Goal: Transaction & Acquisition: Purchase product/service

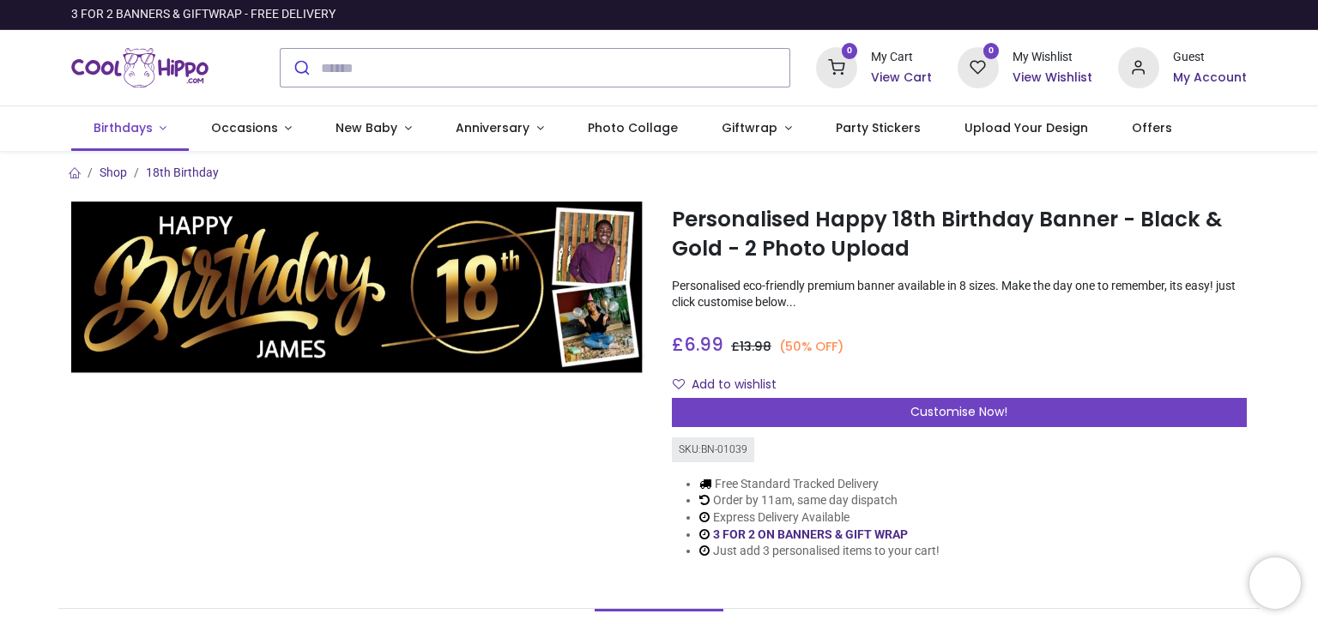
click at [134, 127] on span "Birthdays" at bounding box center [122, 127] width 59 height 17
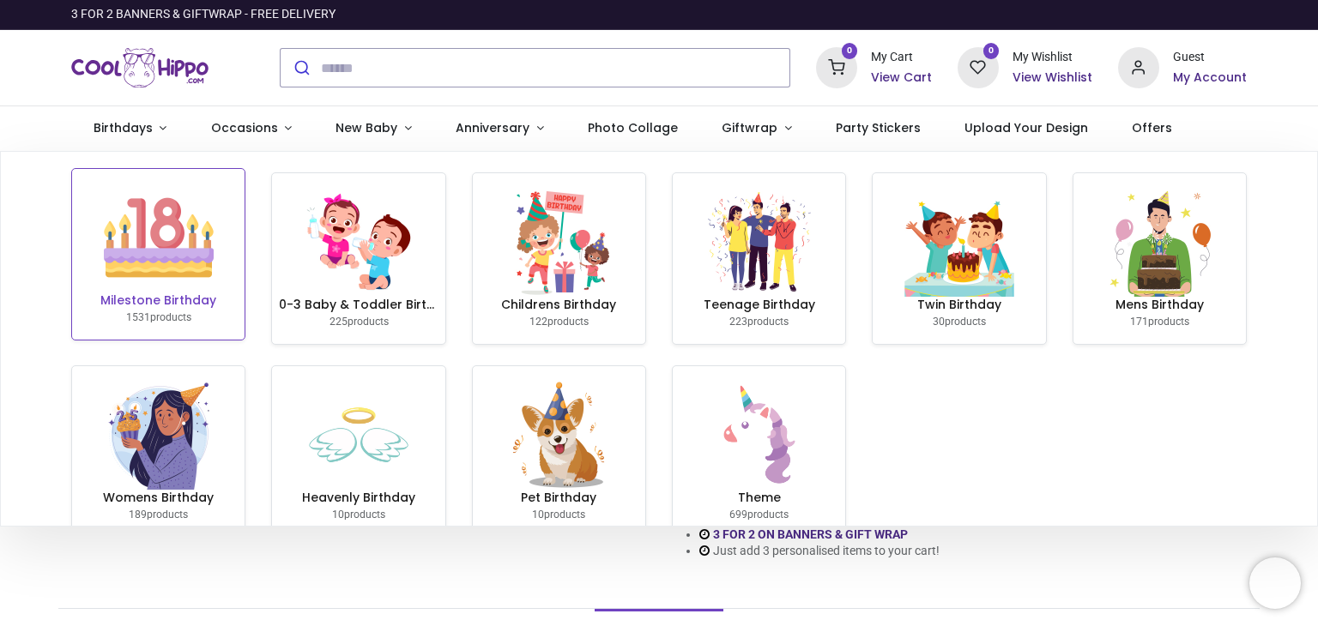
click at [149, 248] on img at bounding box center [159, 238] width 110 height 110
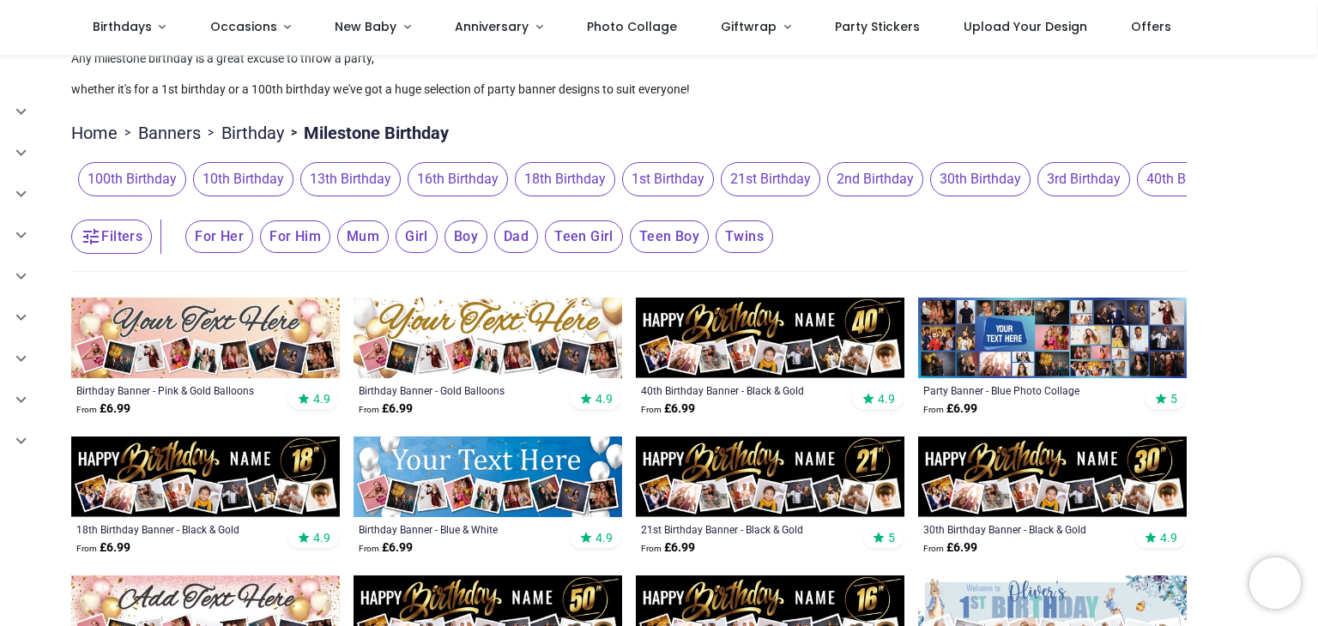
scroll to position [69, 0]
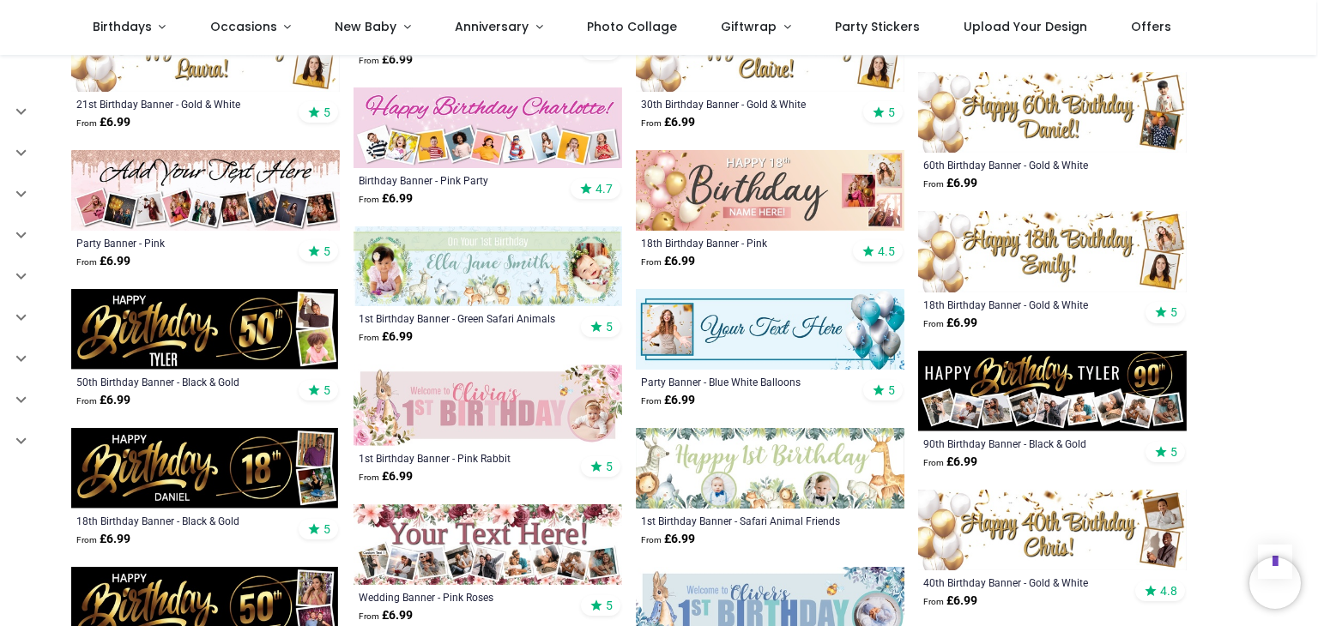
scroll to position [1578, 0]
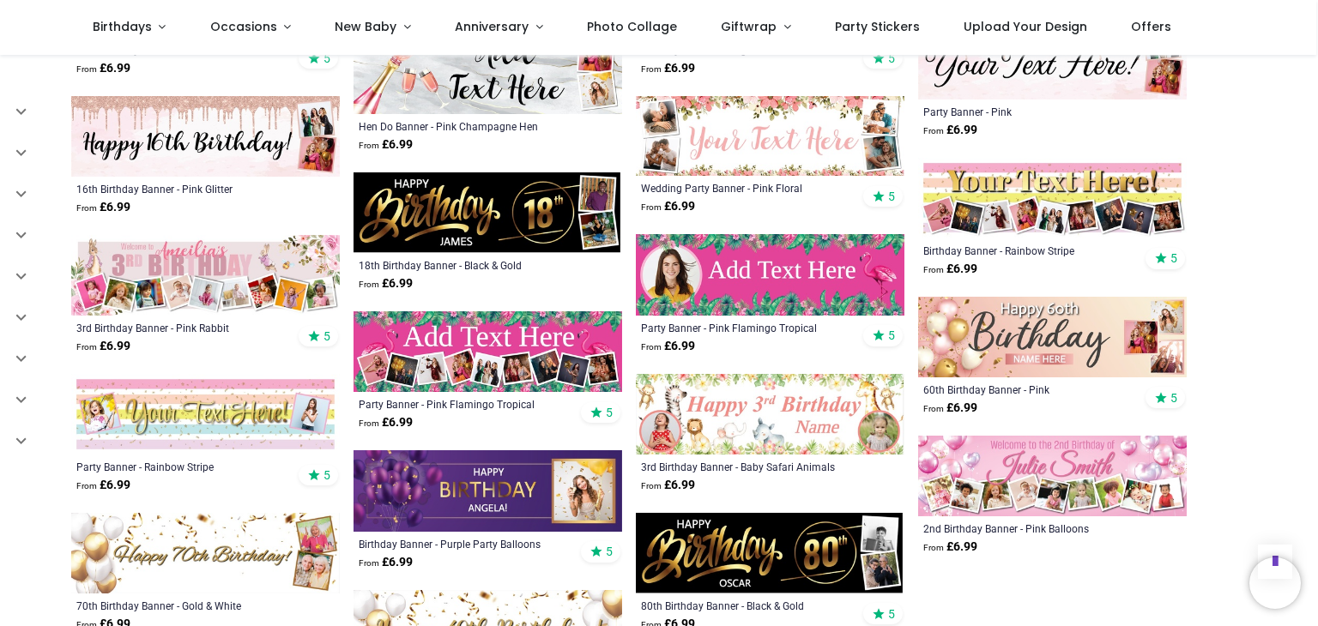
scroll to position [2745, 0]
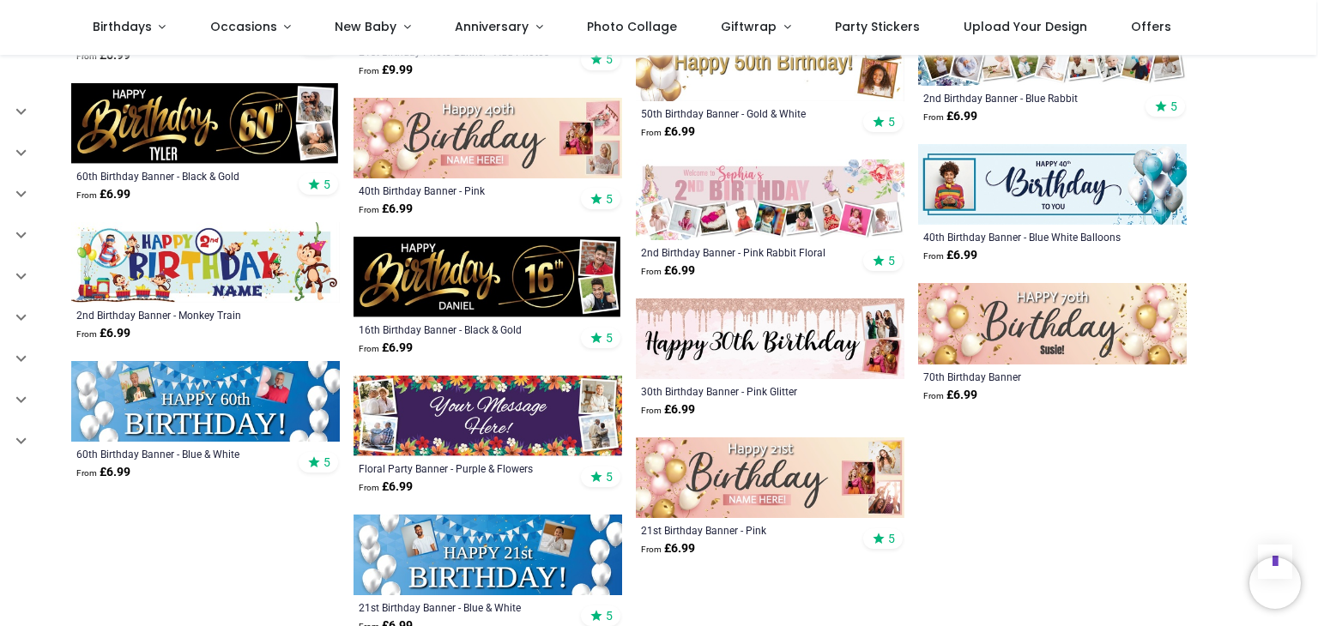
scroll to position [4014, 0]
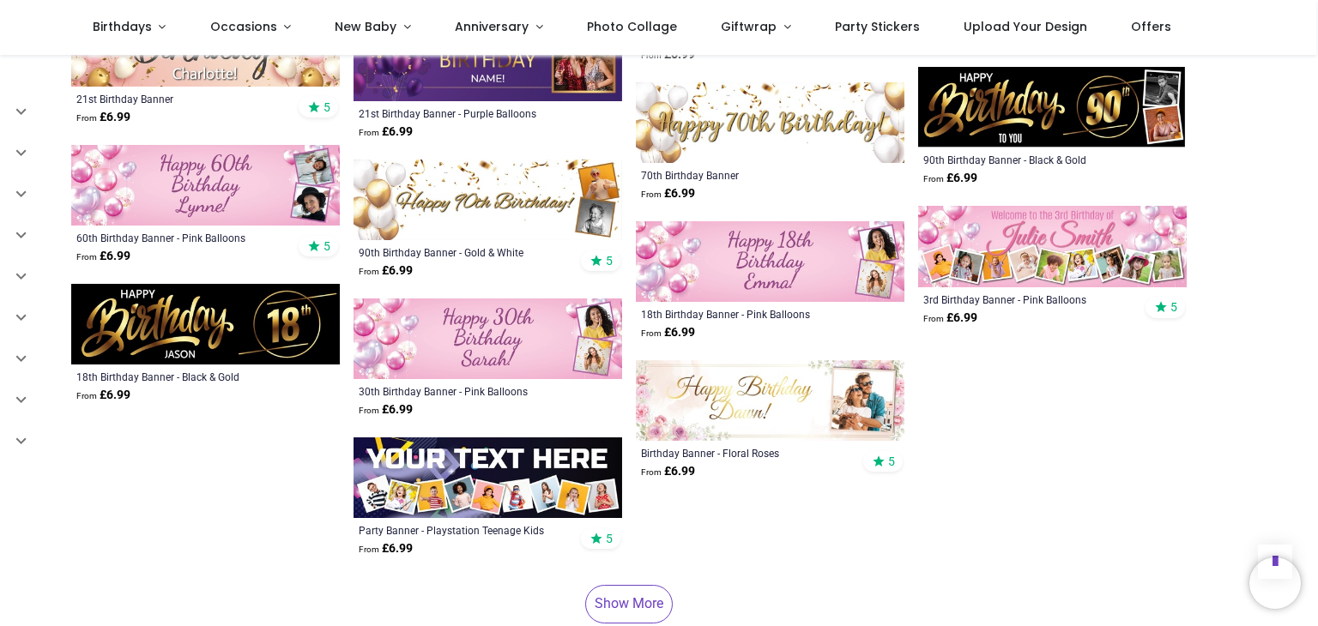
scroll to position [5044, 0]
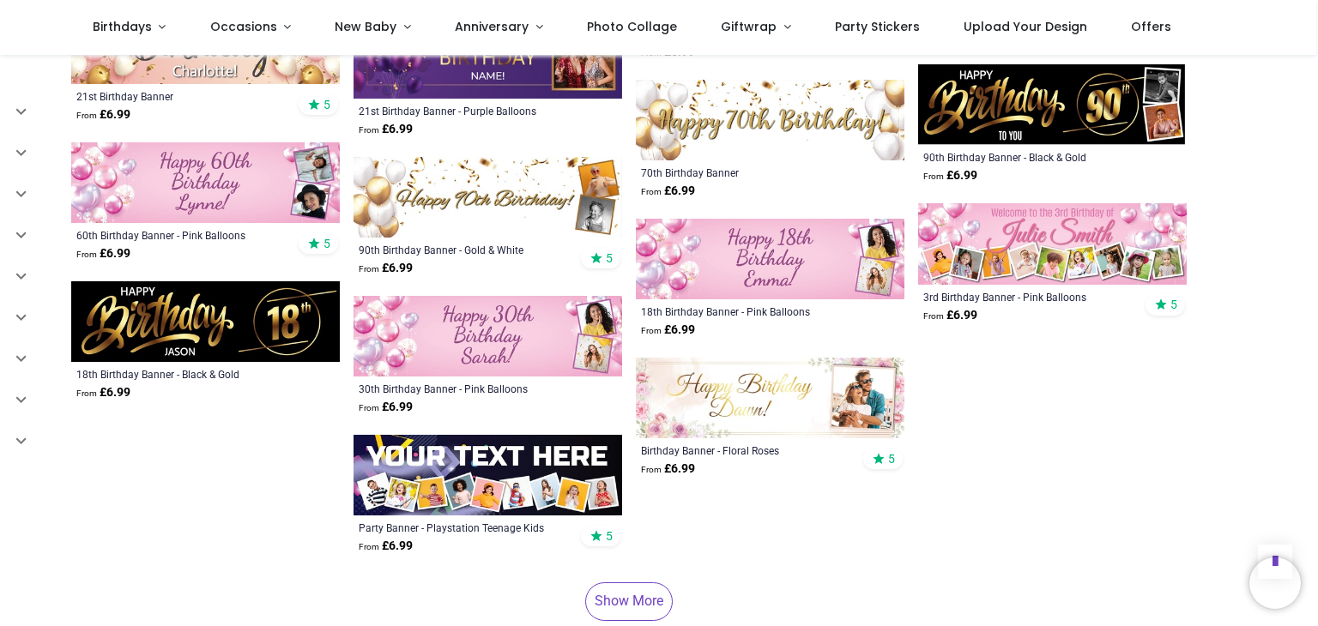
click at [616, 582] on link "Show More" at bounding box center [628, 601] width 87 height 38
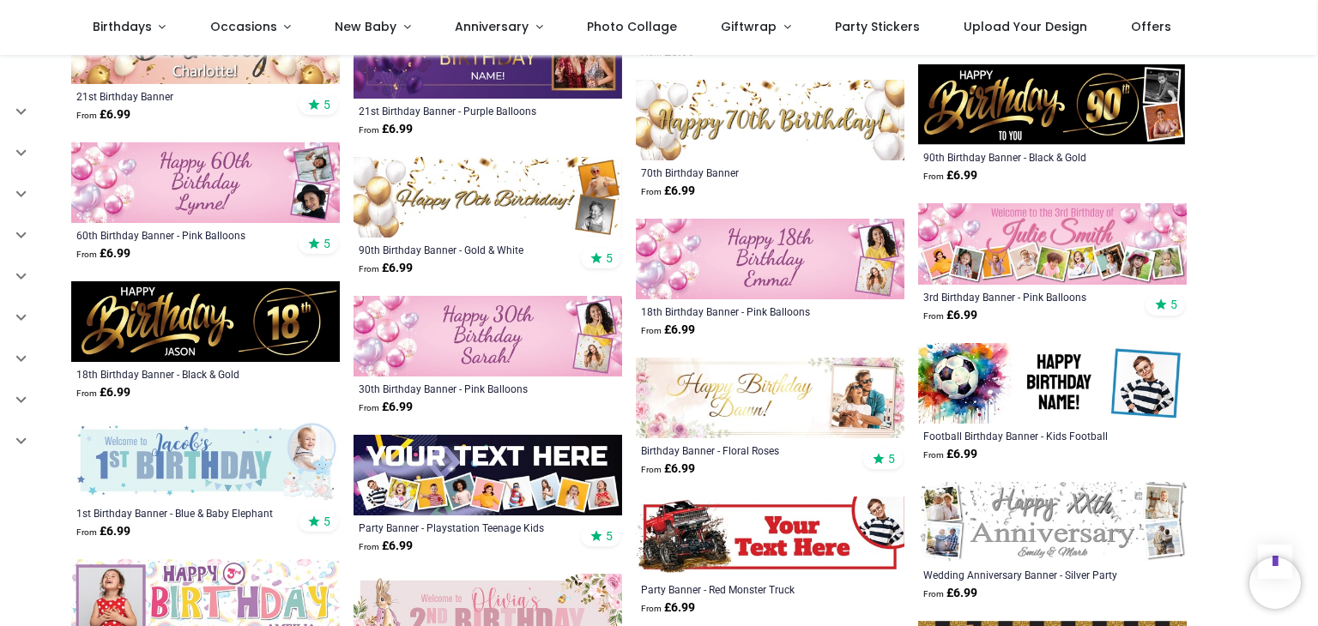
click at [808, 238] on img at bounding box center [770, 259] width 268 height 81
click at [745, 258] on img at bounding box center [770, 259] width 268 height 81
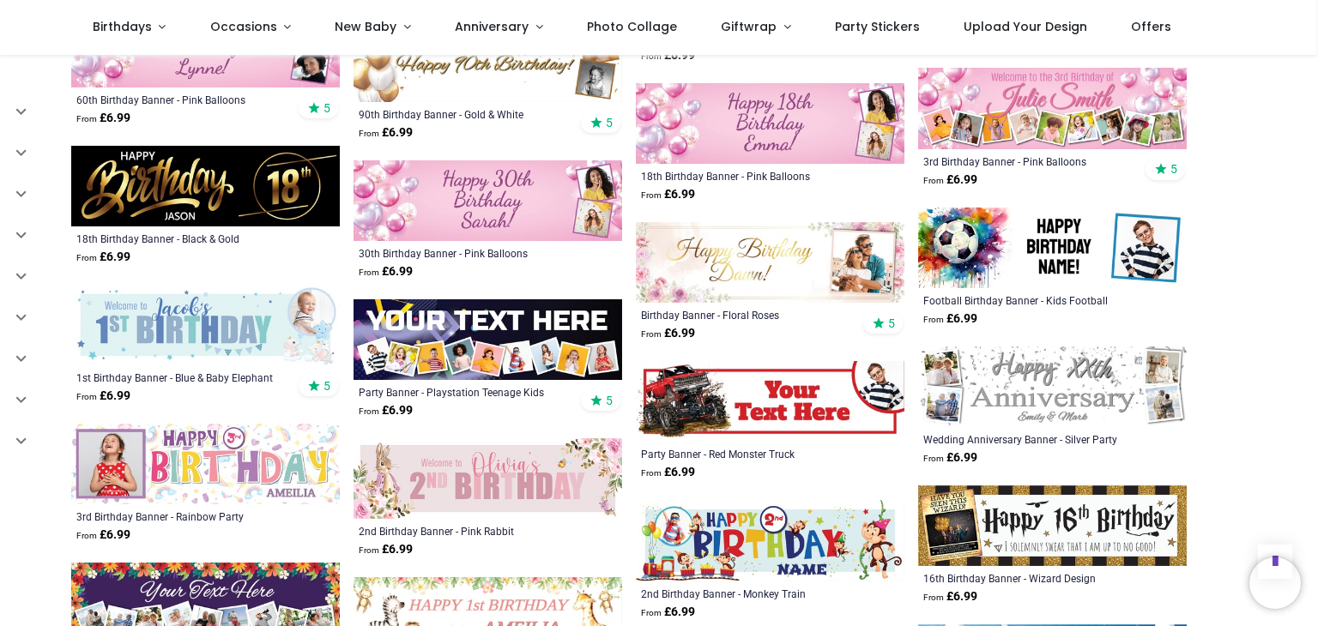
scroll to position [5181, 0]
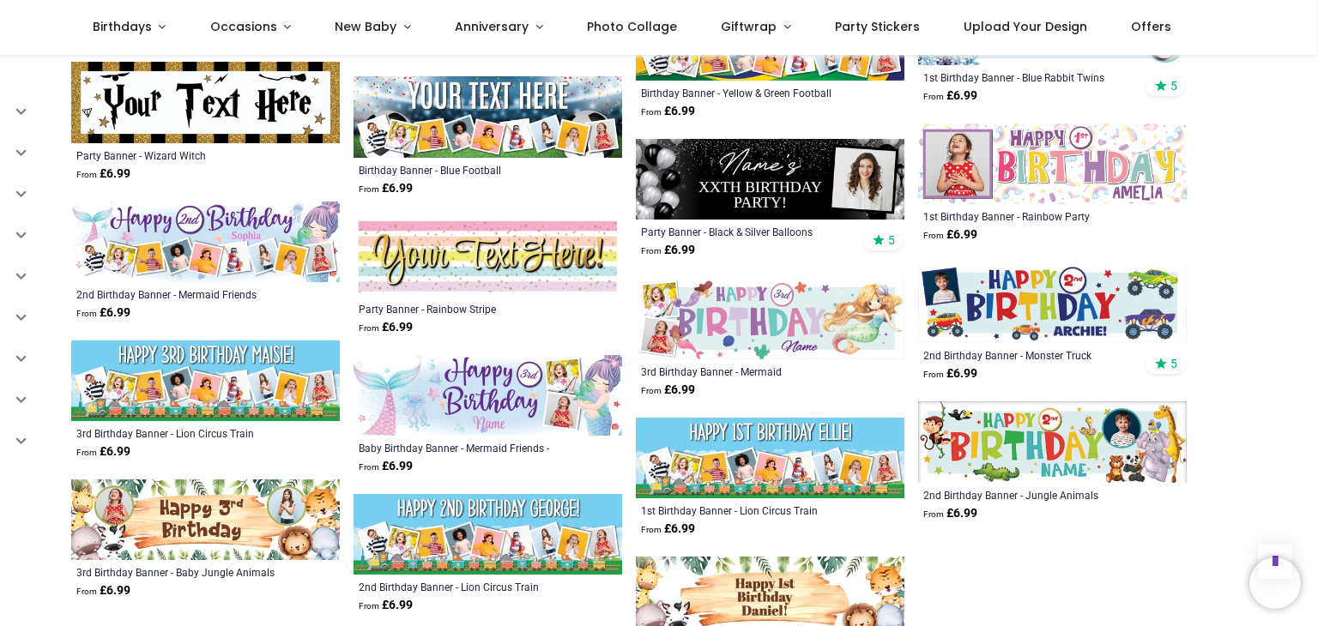
scroll to position [6794, 0]
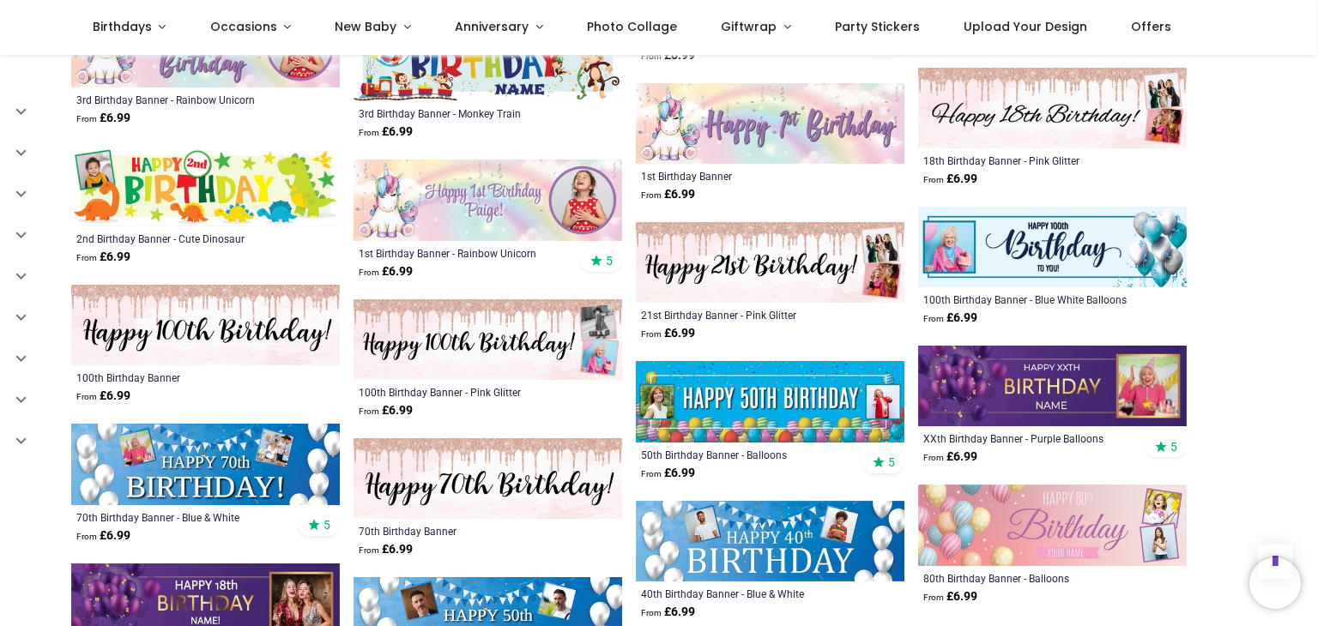
scroll to position [7686, 0]
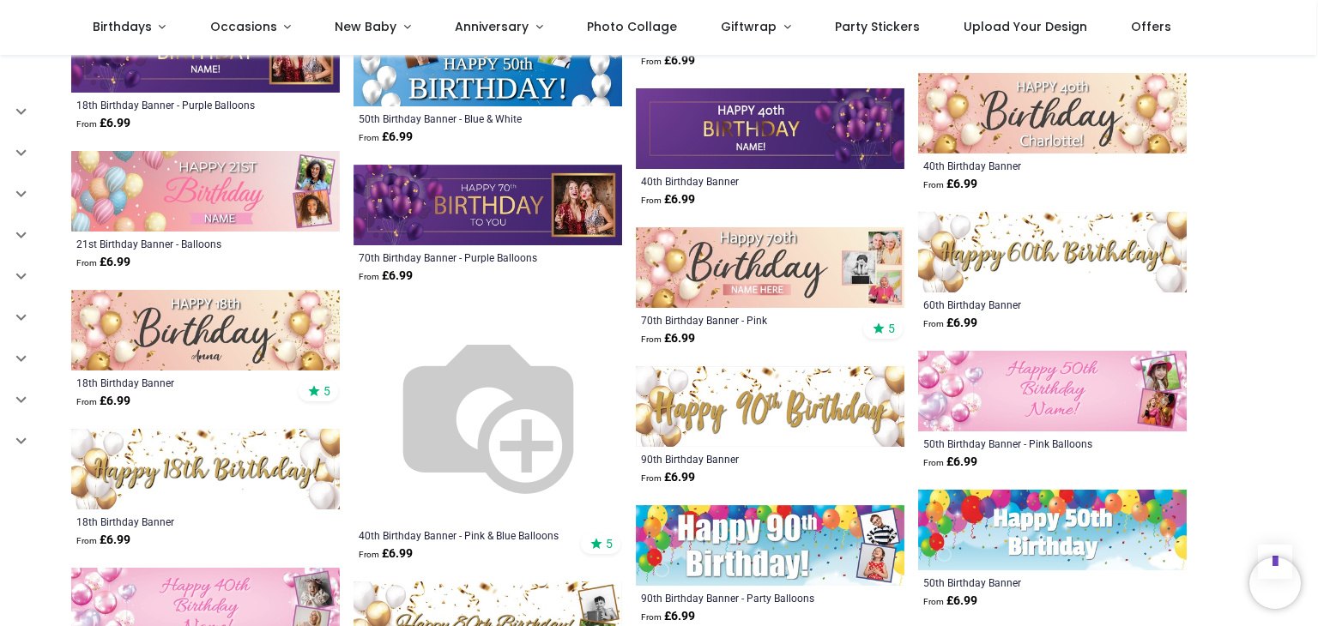
scroll to position [8269, 0]
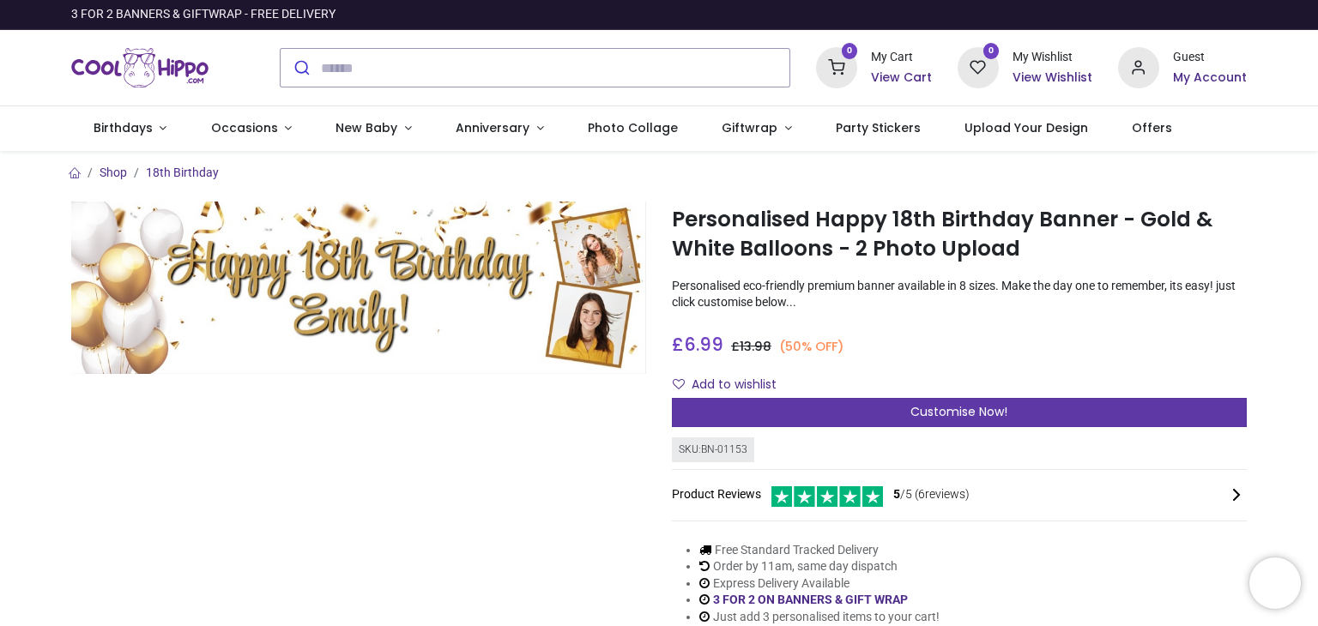
click at [927, 407] on span "Customise Now!" at bounding box center [958, 411] width 97 height 17
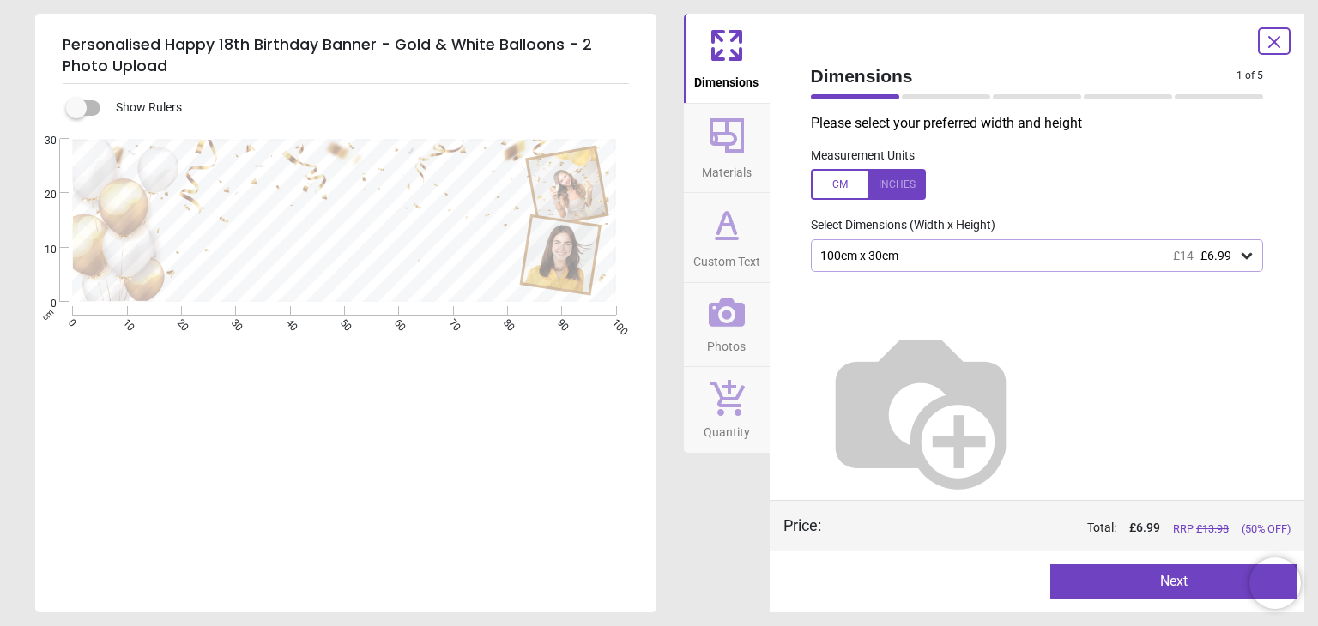
click at [1238, 262] on icon at bounding box center [1246, 255] width 17 height 17
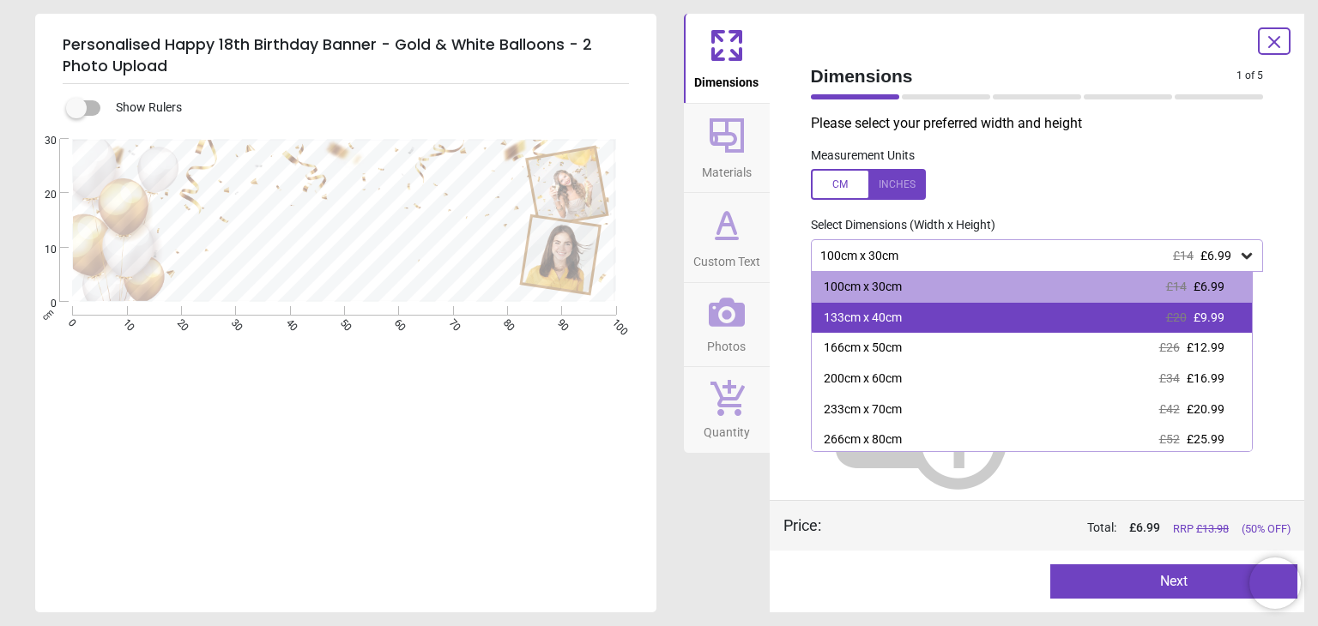
click at [1199, 314] on span "£9.99" at bounding box center [1208, 318] width 31 height 14
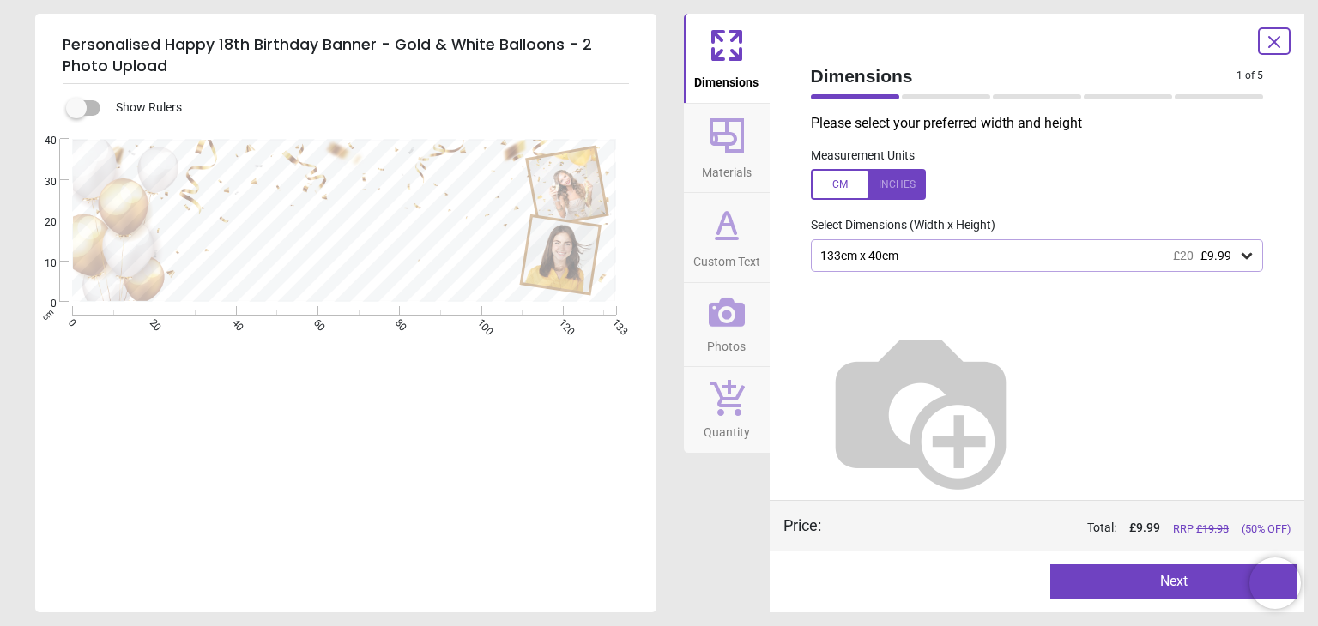
click at [1238, 258] on icon at bounding box center [1246, 255] width 17 height 17
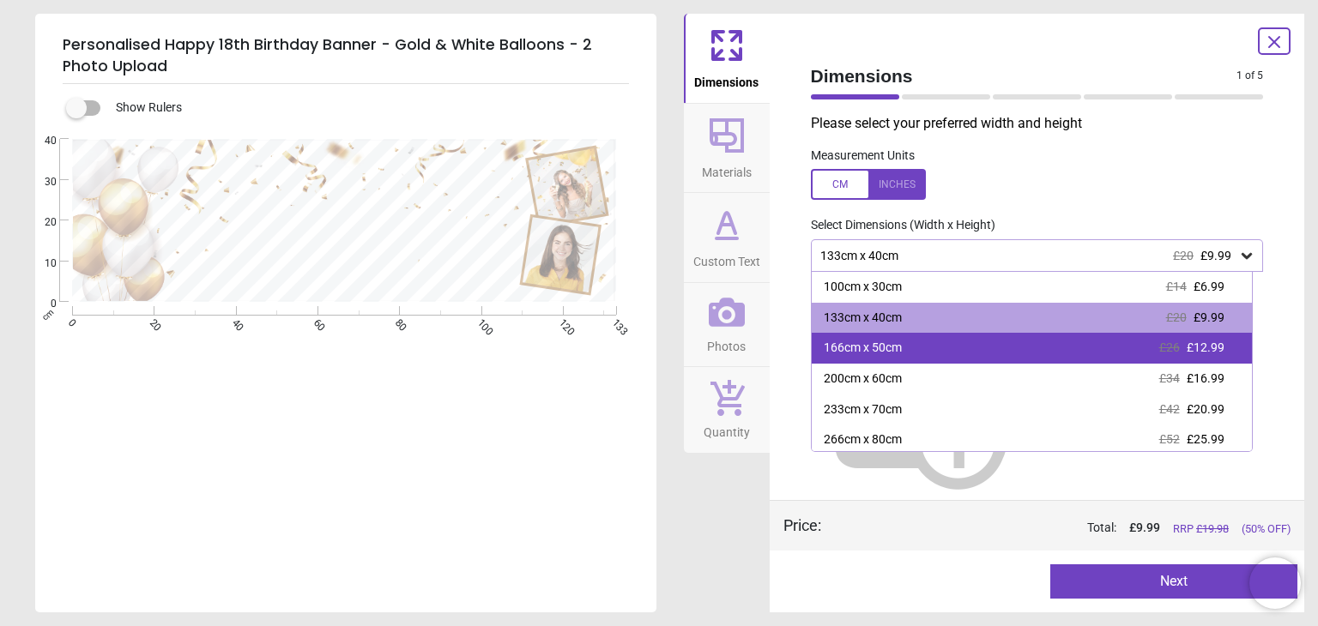
click at [1195, 343] on span "£12.99" at bounding box center [1205, 348] width 38 height 14
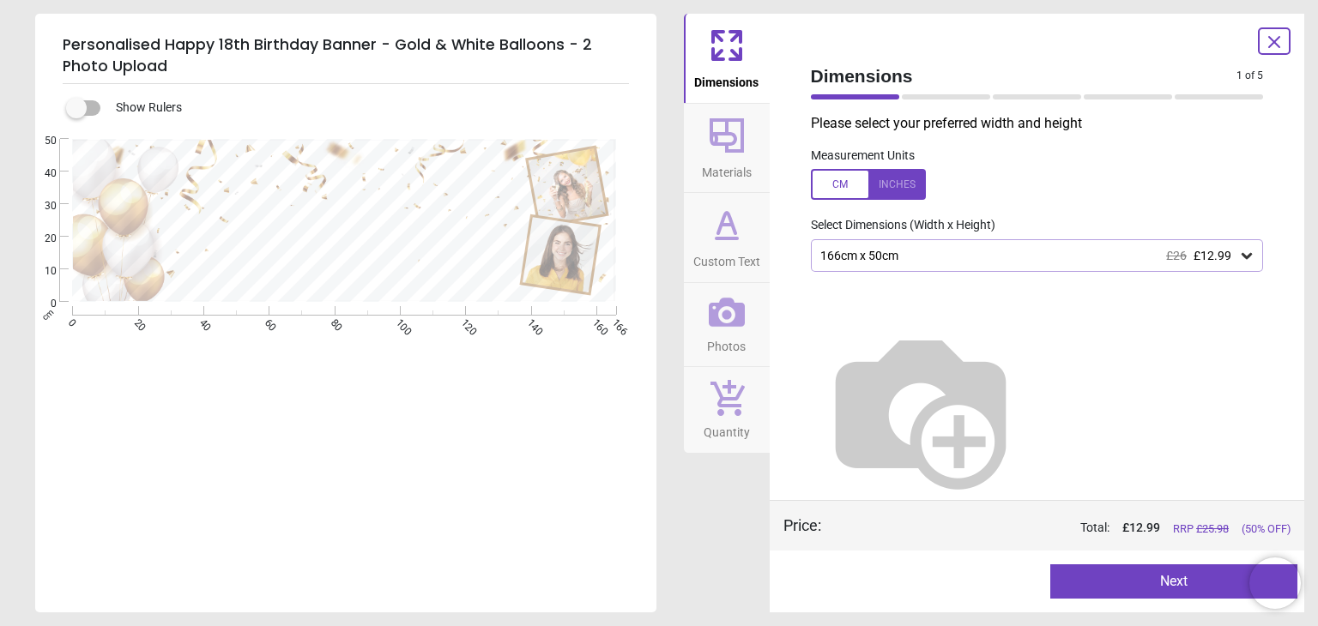
click at [1112, 567] on button "Next" at bounding box center [1173, 581] width 247 height 34
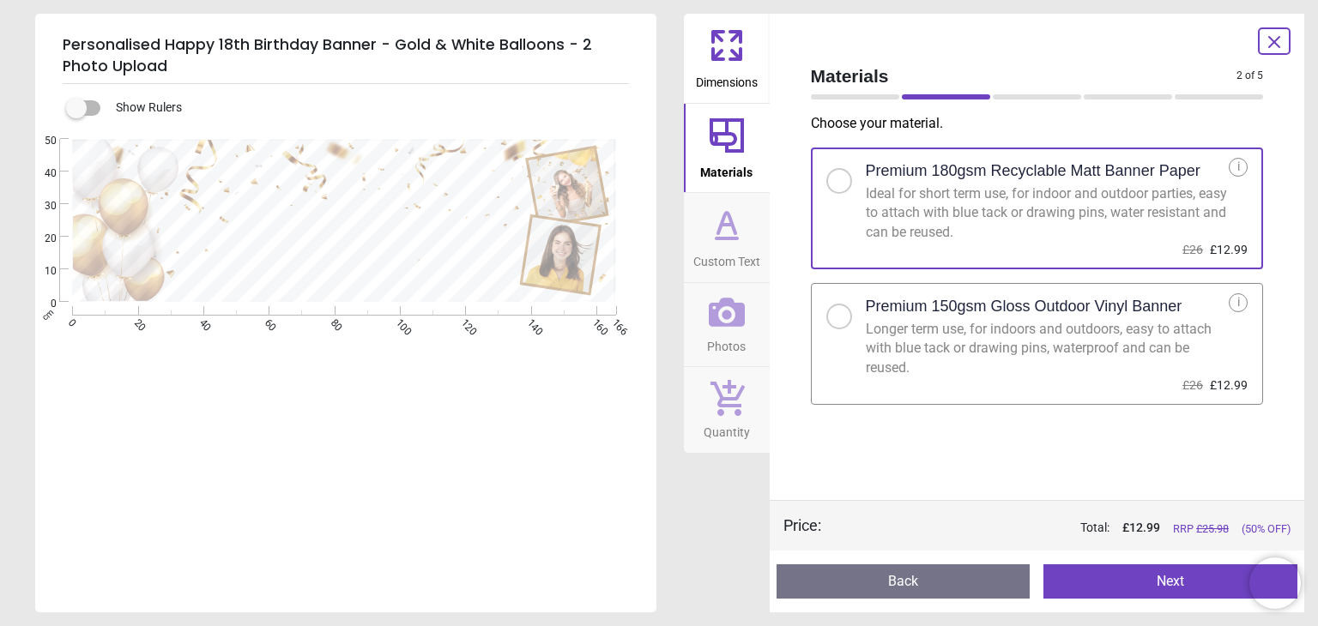
click at [1022, 351] on div "Longer term use, for indoors and outdoors, easy to attach with blue tack or dra…" at bounding box center [1048, 348] width 364 height 57
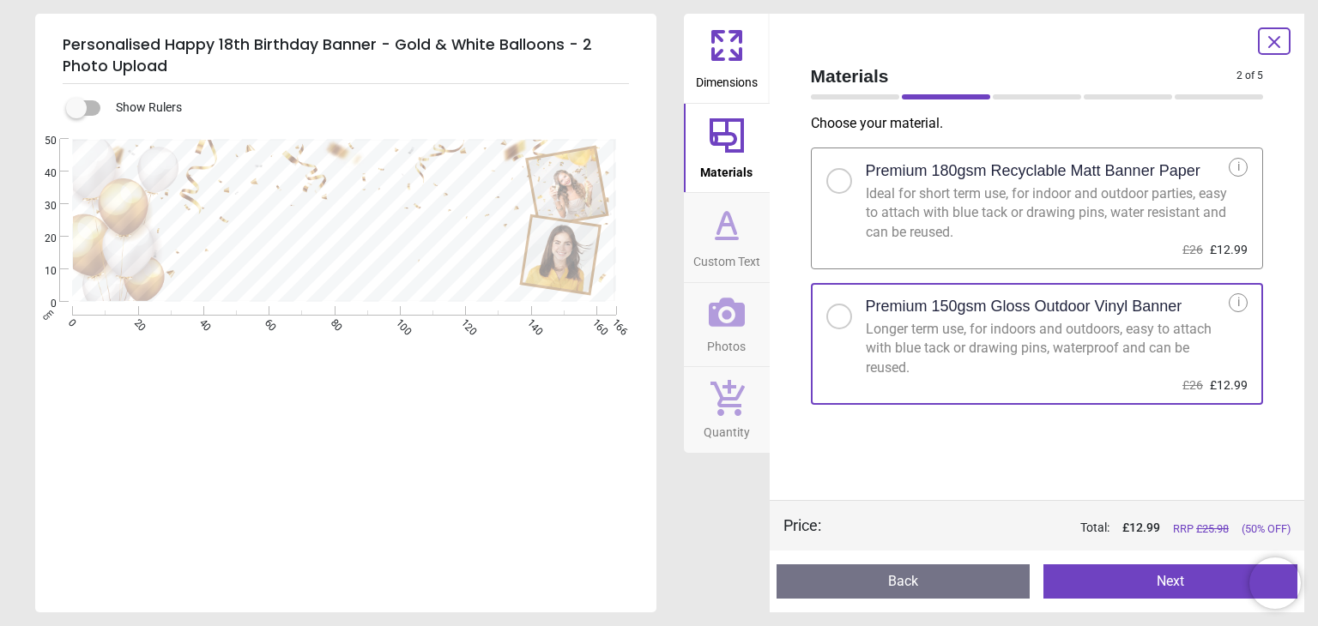
click at [1077, 582] on button "Next" at bounding box center [1170, 581] width 254 height 34
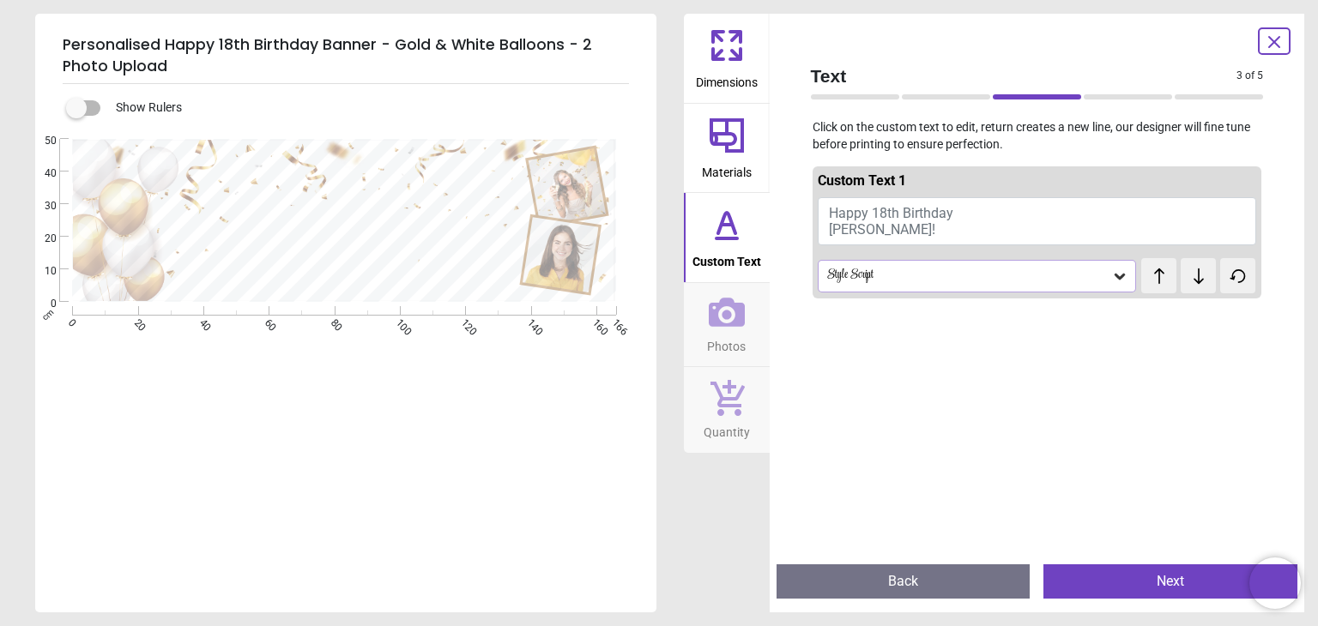
click at [872, 232] on button "Happy 18th Birthday Emily!" at bounding box center [1036, 221] width 439 height 48
click at [854, 227] on span "Happy 18th Birthday Emily!" at bounding box center [891, 221] width 124 height 33
click at [947, 217] on span "Happy 18th Birthday Emily!" at bounding box center [891, 221] width 124 height 33
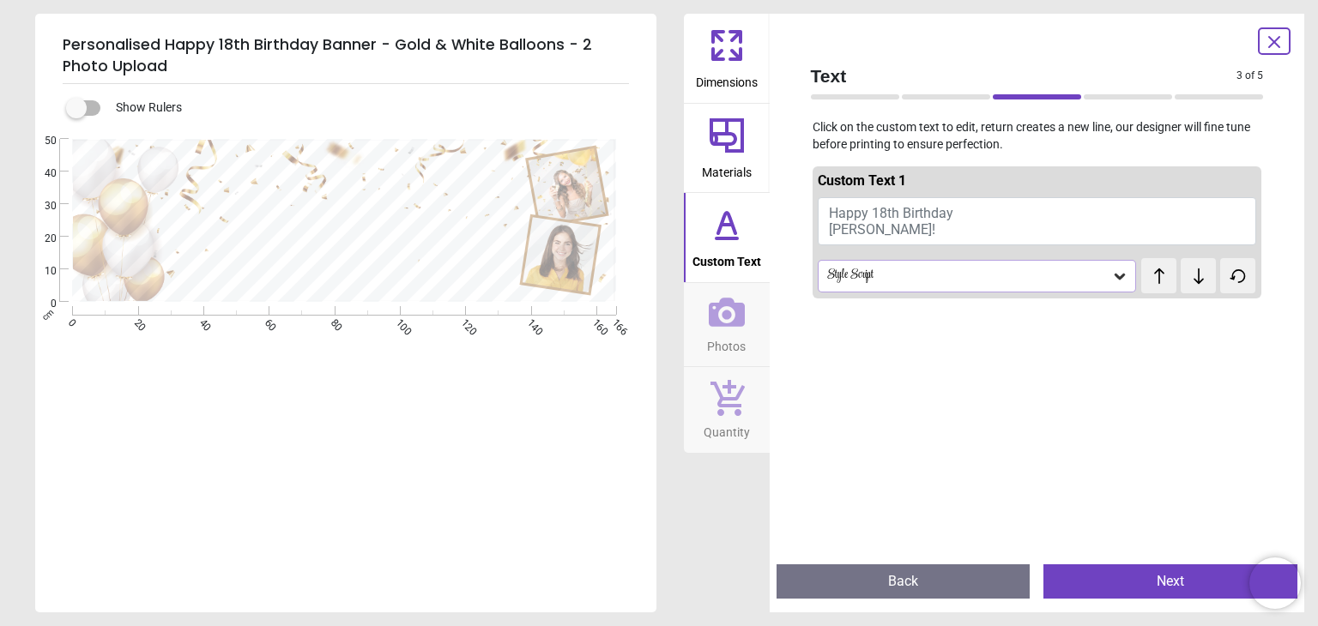
click at [860, 230] on span "Happy 18th Birthday Emily!" at bounding box center [891, 221] width 124 height 33
drag, startPoint x: 829, startPoint y: 226, endPoint x: 849, endPoint y: 226, distance: 20.6
click at [849, 226] on span "Happy 18th Birthday Emily!" at bounding box center [891, 221] width 124 height 33
click at [1162, 269] on span "test" at bounding box center [1168, 266] width 13 height 15
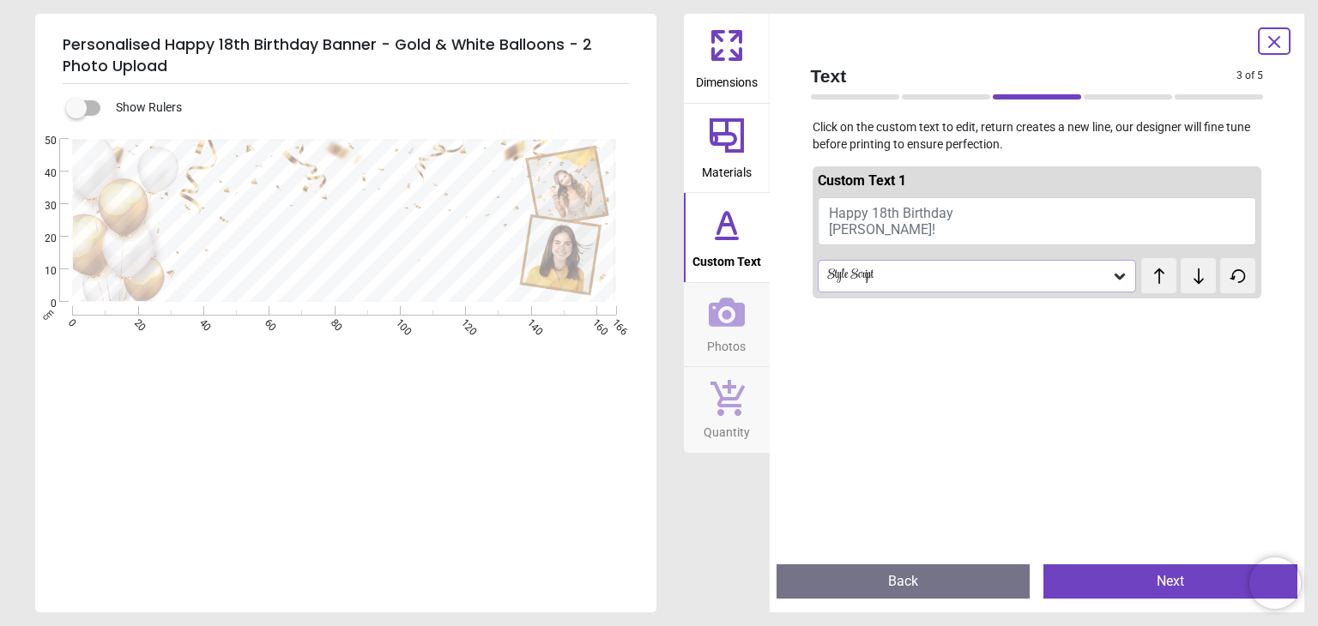
click at [1195, 279] on icon at bounding box center [1198, 276] width 26 height 17
click at [1146, 279] on icon at bounding box center [1159, 276] width 26 height 17
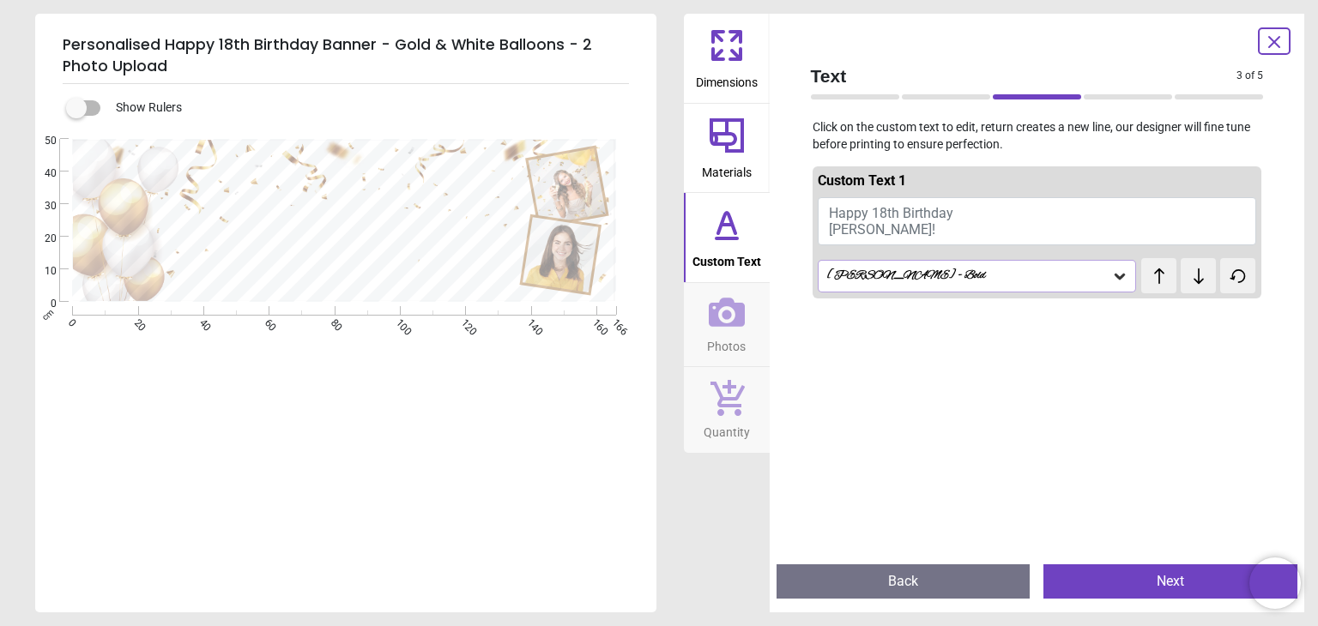
click at [1146, 279] on icon at bounding box center [1159, 276] width 26 height 17
click at [1185, 280] on icon at bounding box center [1198, 276] width 26 height 17
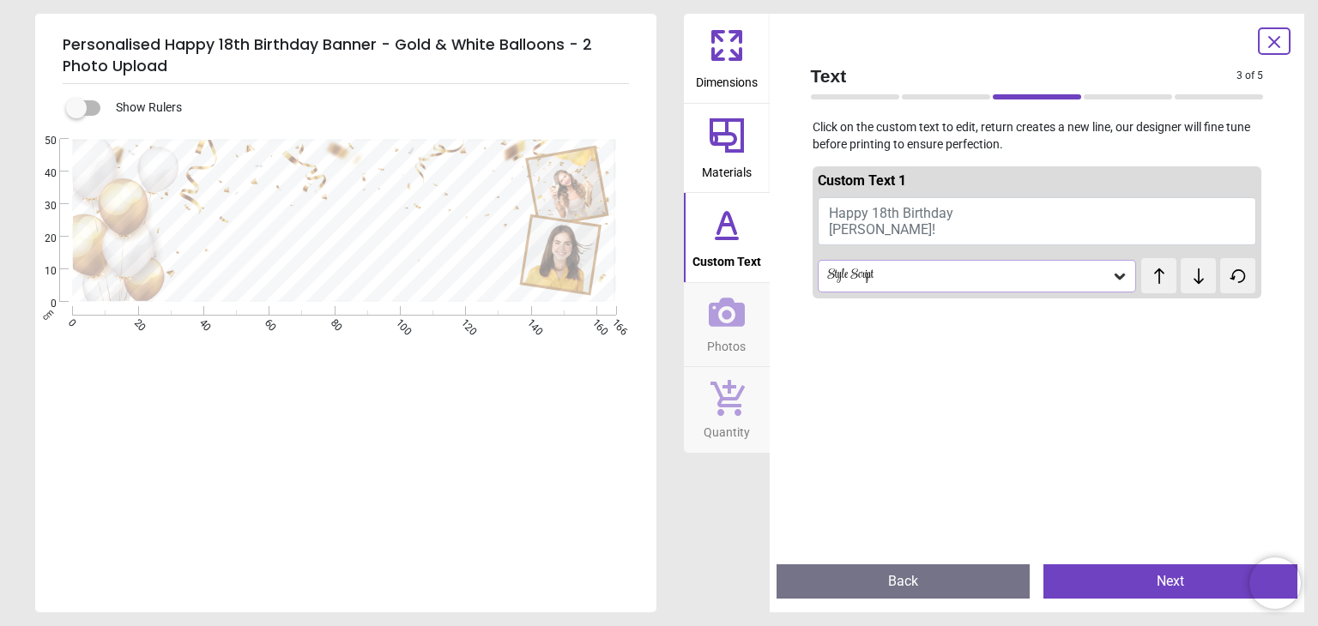
click at [1185, 280] on icon at bounding box center [1198, 276] width 26 height 17
click at [857, 177] on span "Custom Text 1" at bounding box center [861, 180] width 88 height 16
drag, startPoint x: 826, startPoint y: 227, endPoint x: 863, endPoint y: 229, distance: 36.9
click at [863, 229] on button "Happy 18th Birthday Emily!" at bounding box center [1036, 221] width 439 height 48
drag, startPoint x: 863, startPoint y: 229, endPoint x: 820, endPoint y: 226, distance: 43.0
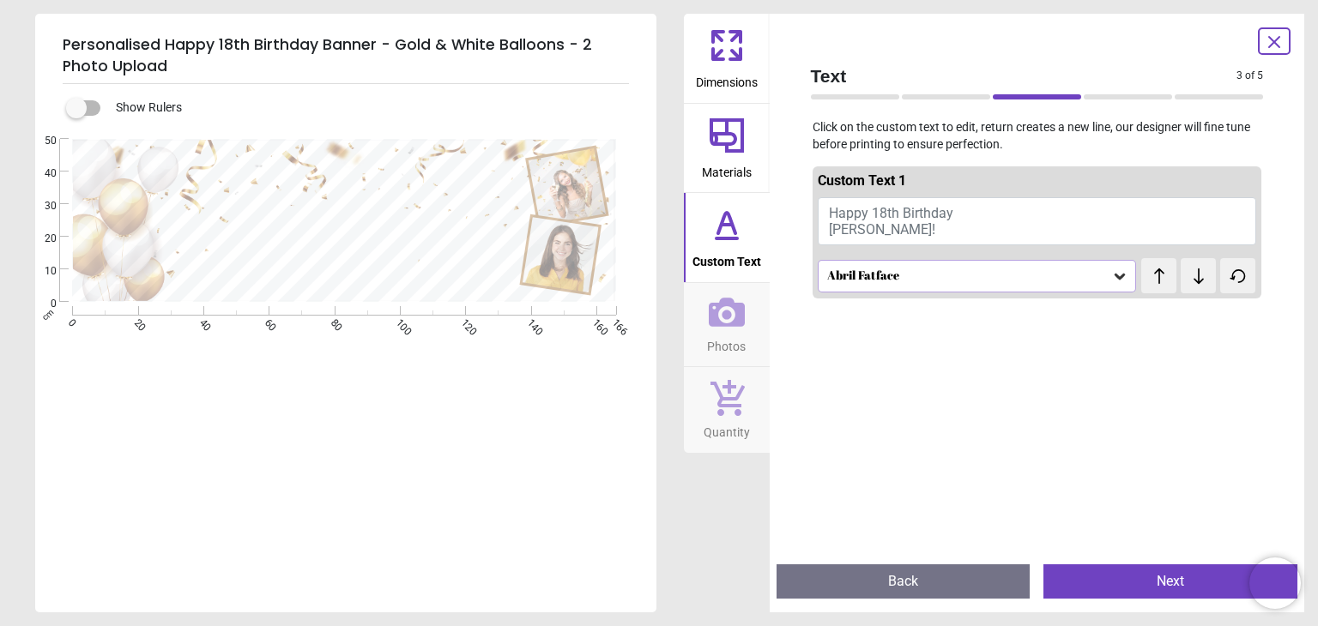
click at [820, 226] on button "Happy 18th Birthday Emily!" at bounding box center [1036, 221] width 439 height 48
click at [1148, 231] on button "Happy 18th Birthday Emily!" at bounding box center [1036, 221] width 439 height 48
click at [1084, 577] on button "Next" at bounding box center [1170, 581] width 254 height 34
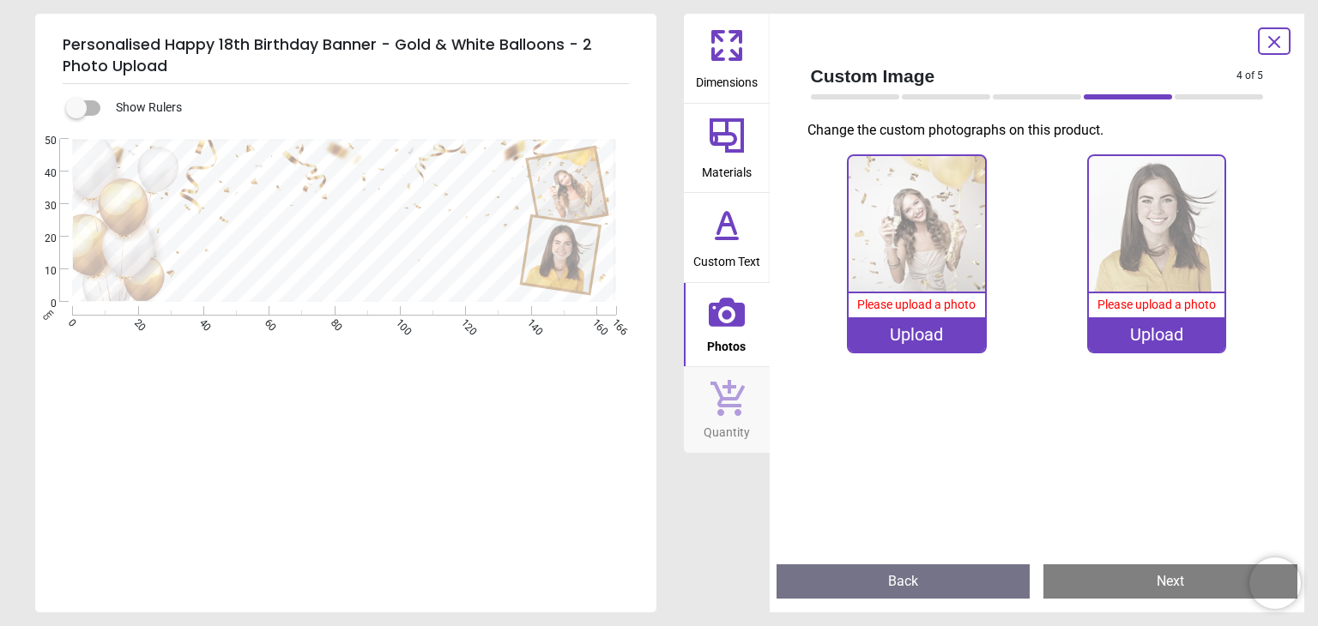
click at [1095, 581] on button "Next" at bounding box center [1170, 581] width 254 height 34
click at [944, 293] on div "Please upload a photo" at bounding box center [916, 305] width 136 height 24
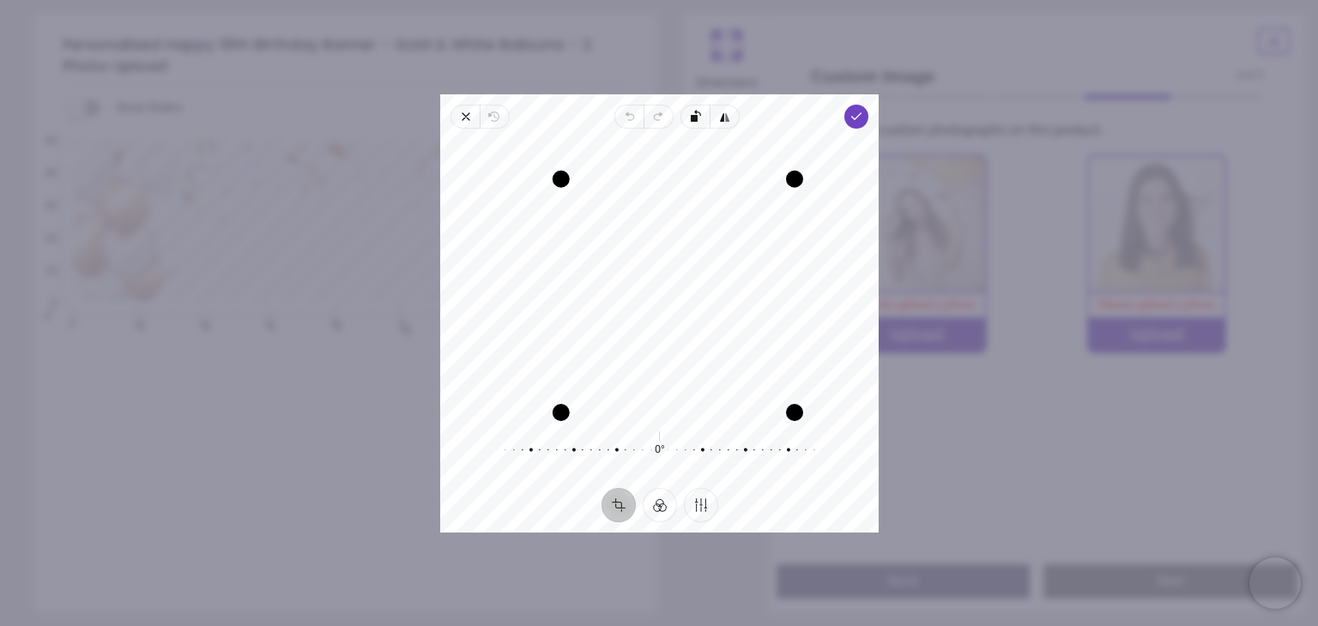
drag, startPoint x: 529, startPoint y: 142, endPoint x: 566, endPoint y: 178, distance: 51.6
click at [566, 178] on div "Drag corner tl" at bounding box center [560, 178] width 17 height 17
click at [849, 117] on icon "button" at bounding box center [856, 117] width 14 height 14
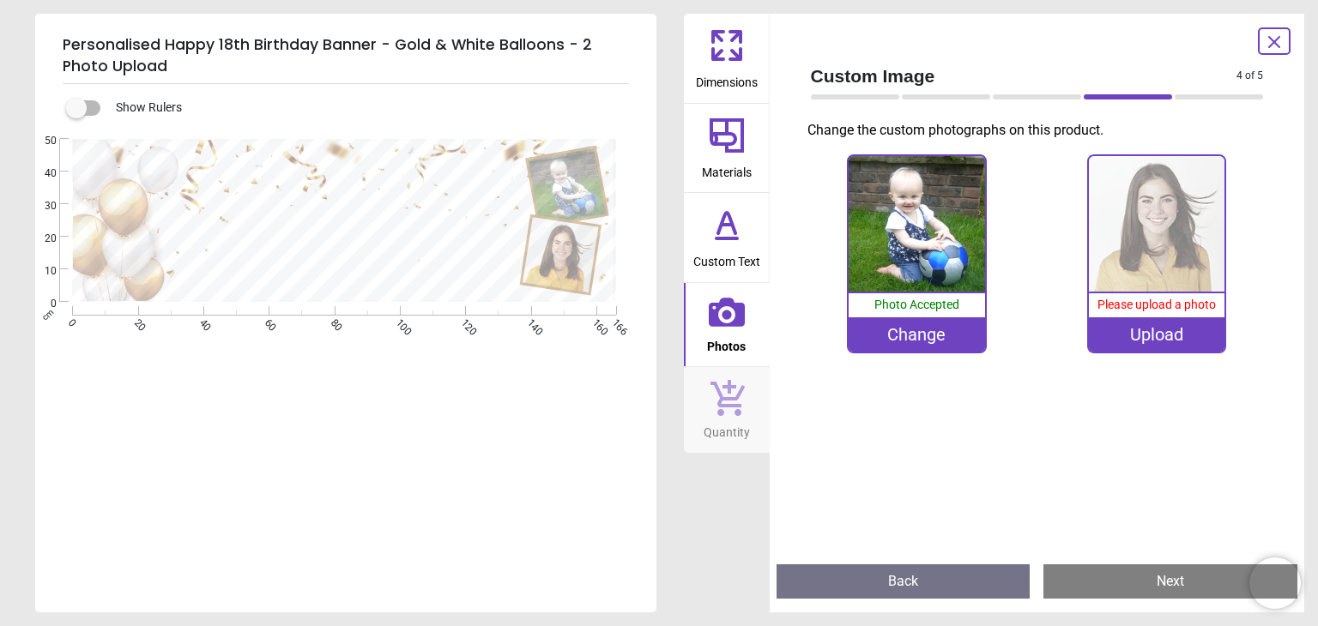
click at [1164, 333] on div "Upload" at bounding box center [1157, 334] width 136 height 34
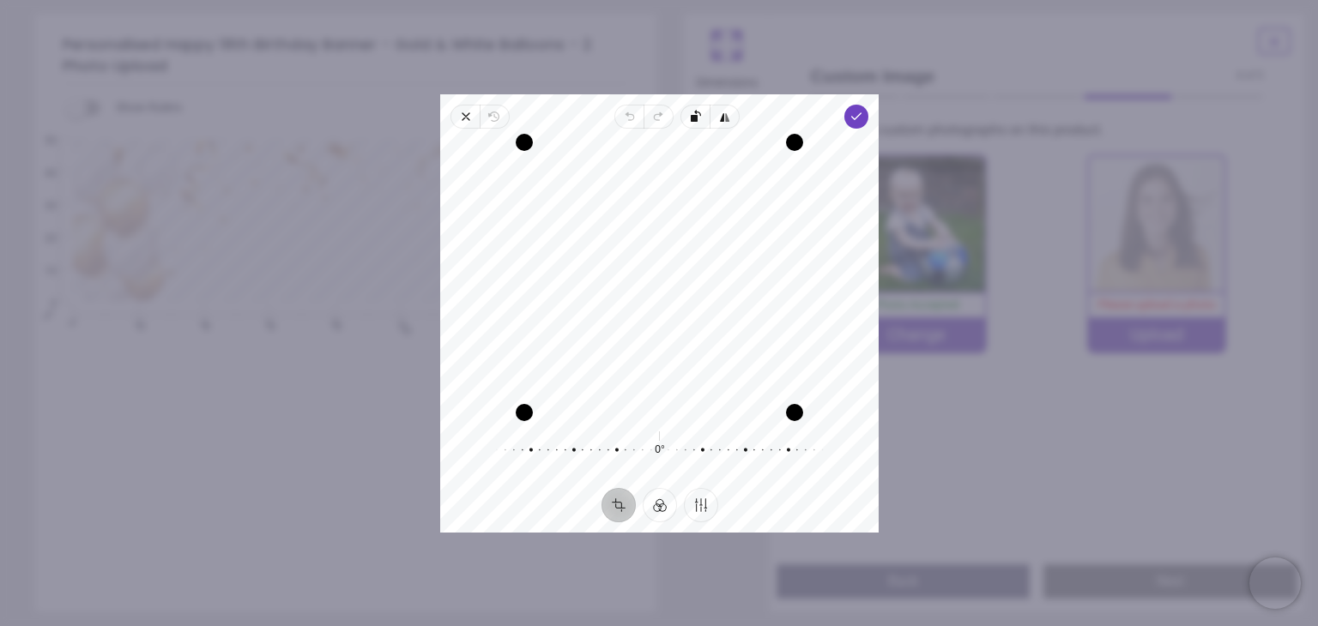
drag, startPoint x: 705, startPoint y: 335, endPoint x: 716, endPoint y: 371, distance: 37.7
click at [716, 371] on div "Recenter" at bounding box center [659, 277] width 411 height 270
drag, startPoint x: 516, startPoint y: 145, endPoint x: 552, endPoint y: 172, distance: 45.3
click at [552, 172] on div "Drag corner tl" at bounding box center [552, 170] width 17 height 17
drag, startPoint x: 656, startPoint y: 242, endPoint x: 658, endPoint y: 284, distance: 42.1
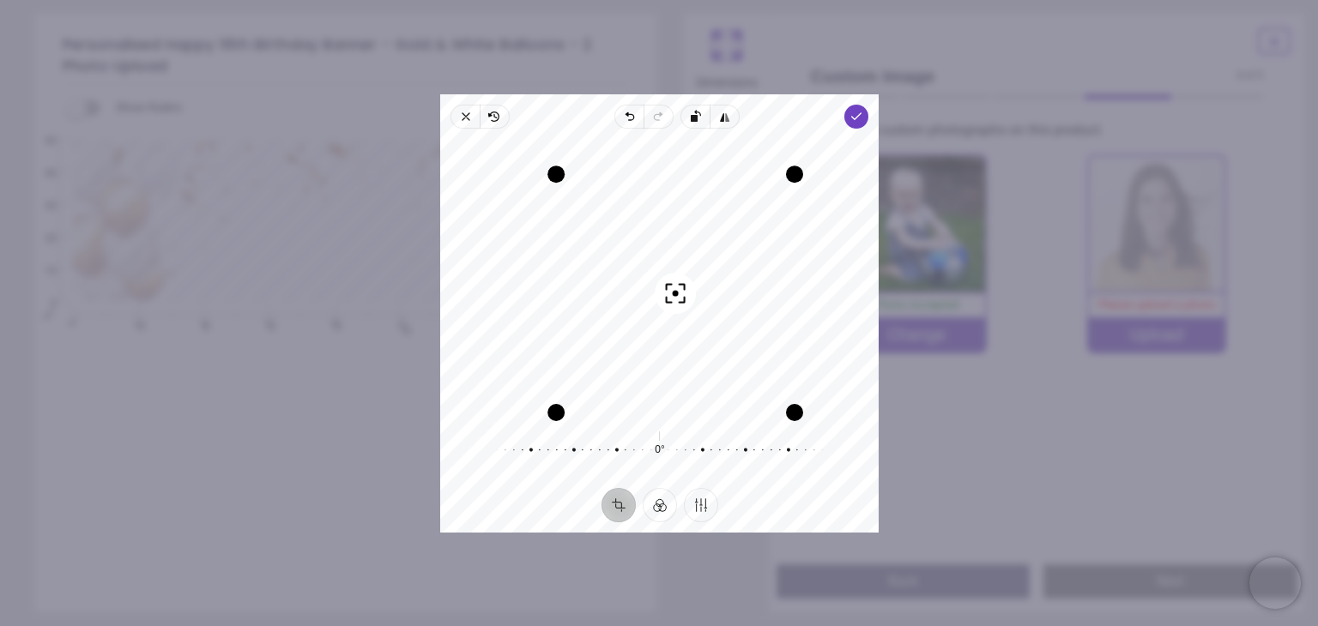
click at [658, 284] on div "Recenter" at bounding box center [659, 277] width 411 height 270
drag, startPoint x: 559, startPoint y: 172, endPoint x: 586, endPoint y: 194, distance: 34.2
click at [586, 194] on div "Drag corner tl" at bounding box center [578, 197] width 17 height 17
drag, startPoint x: 655, startPoint y: 256, endPoint x: 676, endPoint y: 275, distance: 27.9
click at [676, 275] on div "Recenter" at bounding box center [659, 277] width 411 height 270
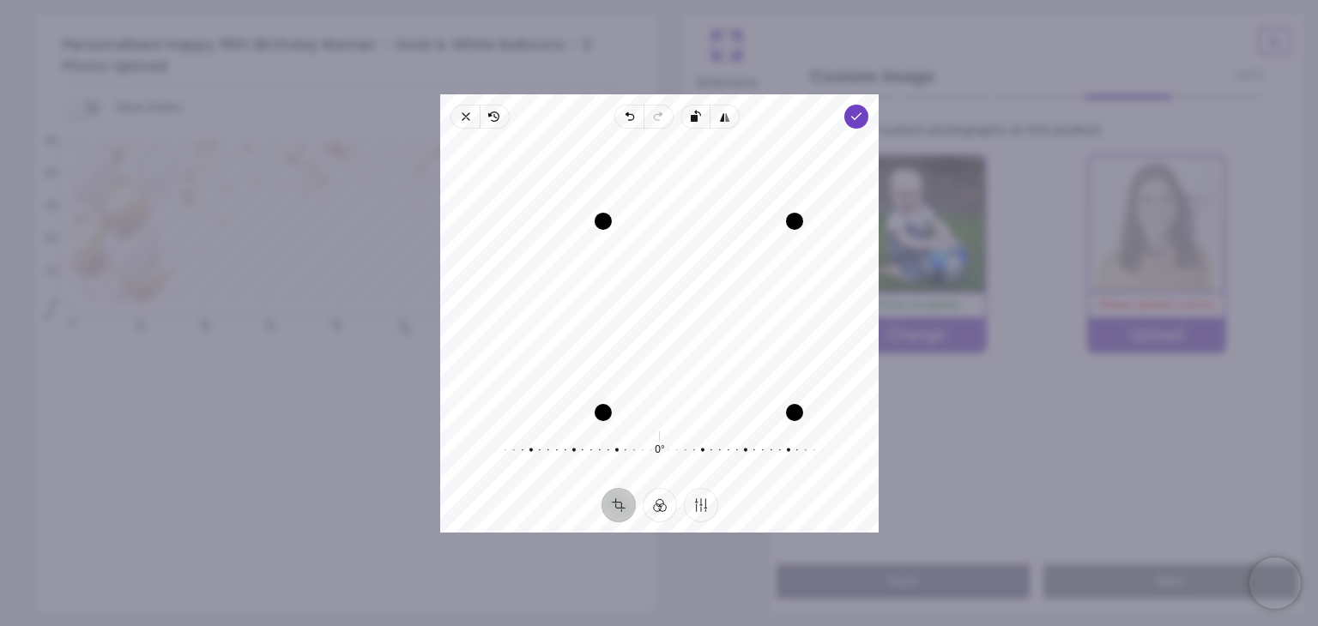
drag, startPoint x: 579, startPoint y: 193, endPoint x: 607, endPoint y: 219, distance: 38.3
click at [607, 219] on div "Drag corner tl" at bounding box center [602, 220] width 17 height 17
drag, startPoint x: 650, startPoint y: 268, endPoint x: 661, endPoint y: 288, distance: 22.7
click at [661, 288] on div "Recenter" at bounding box center [659, 277] width 411 height 270
drag, startPoint x: 602, startPoint y: 226, endPoint x: 618, endPoint y: 247, distance: 25.7
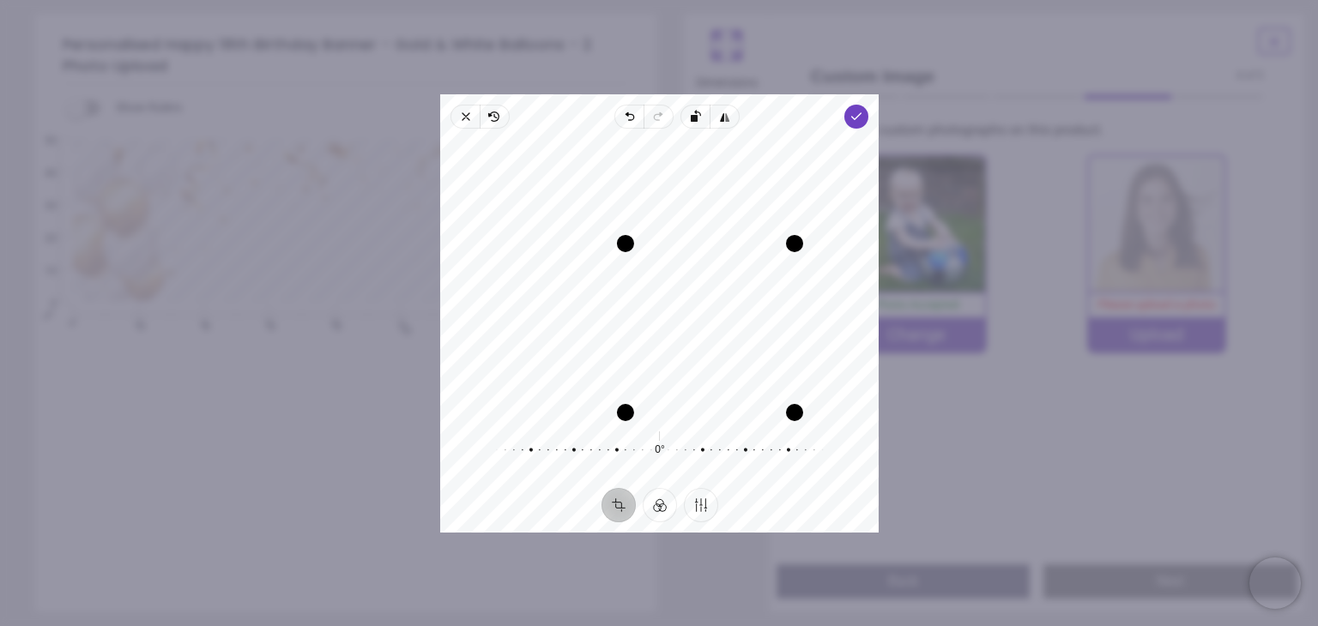
click at [618, 247] on div "Drag corner tl" at bounding box center [624, 242] width 17 height 17
drag, startPoint x: 666, startPoint y: 289, endPoint x: 671, endPoint y: 307, distance: 18.7
click at [671, 307] on div "Recenter" at bounding box center [659, 277] width 411 height 270
click at [861, 114] on icon "button" at bounding box center [856, 117] width 14 height 14
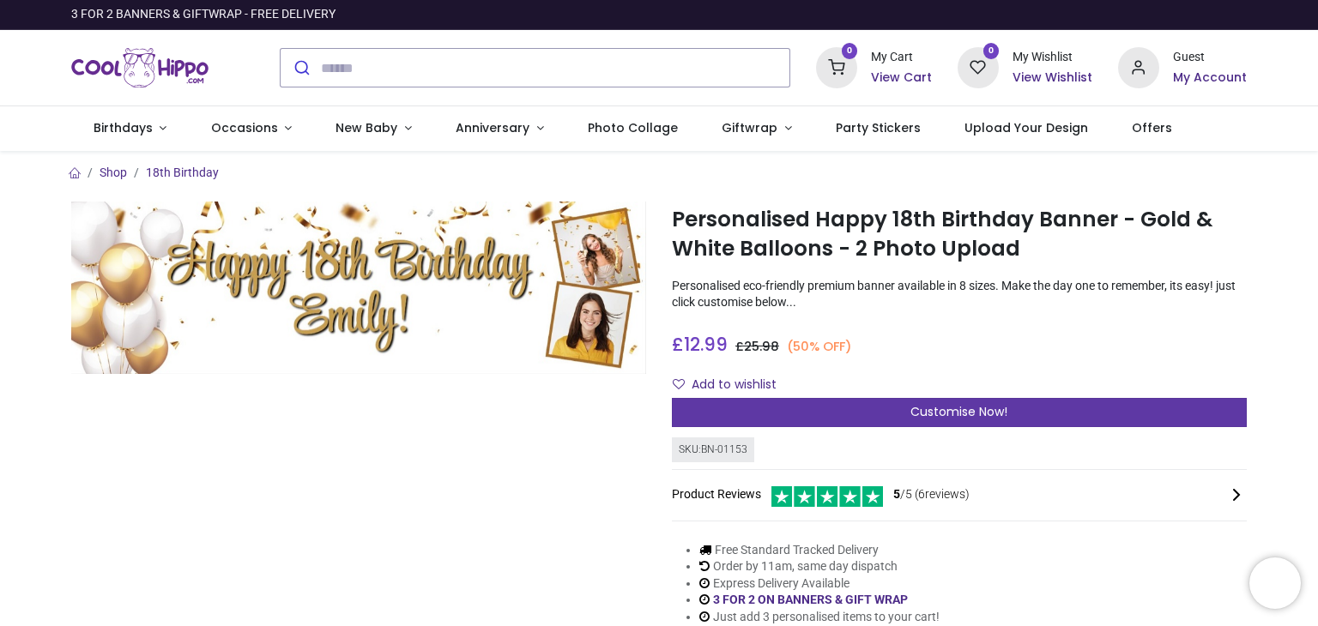
click at [896, 416] on div "Customise Now!" at bounding box center [959, 412] width 575 height 29
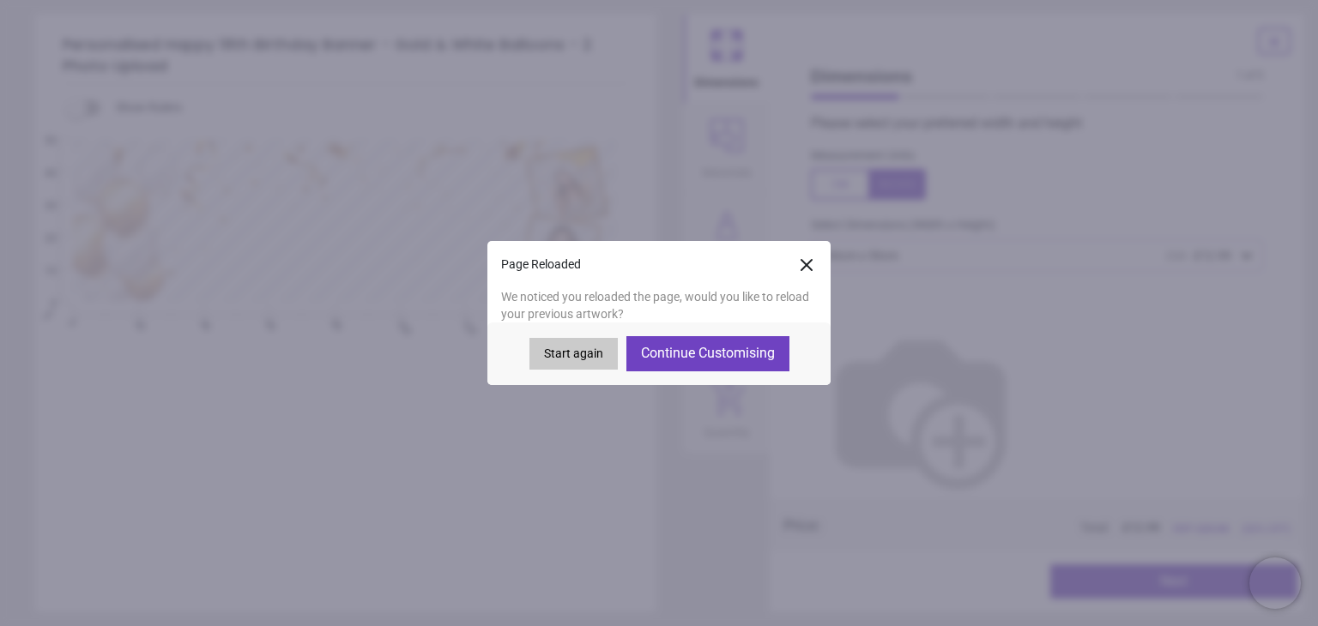
click at [755, 356] on button "Continue Customising" at bounding box center [707, 353] width 163 height 34
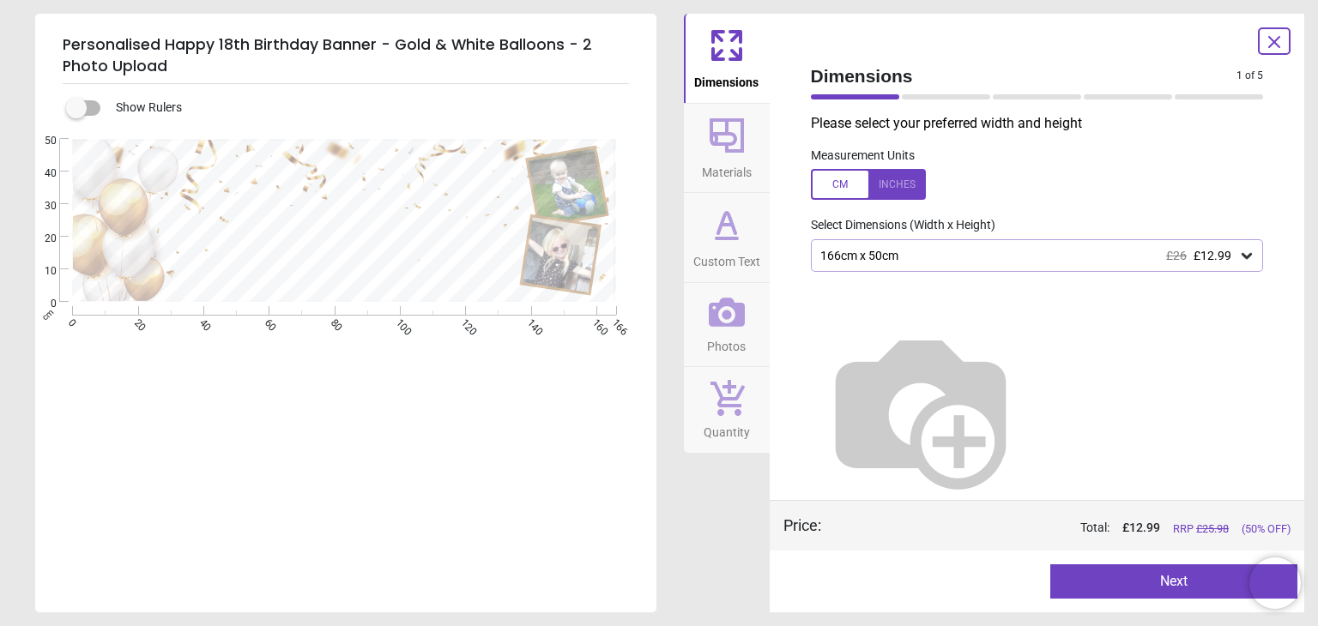
type textarea "**********"
click at [914, 255] on div "166cm x 50cm £26 £12.99" at bounding box center [1028, 256] width 420 height 15
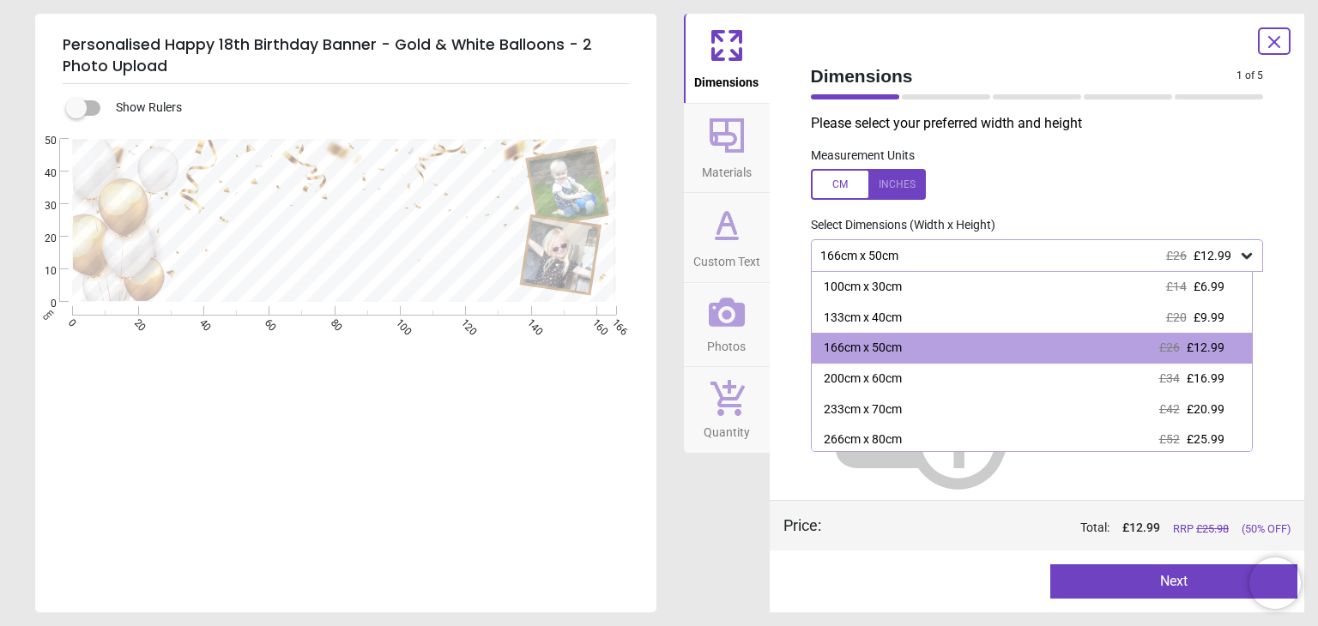
click at [914, 255] on div "166cm x 50cm £26 £12.99" at bounding box center [1028, 256] width 420 height 15
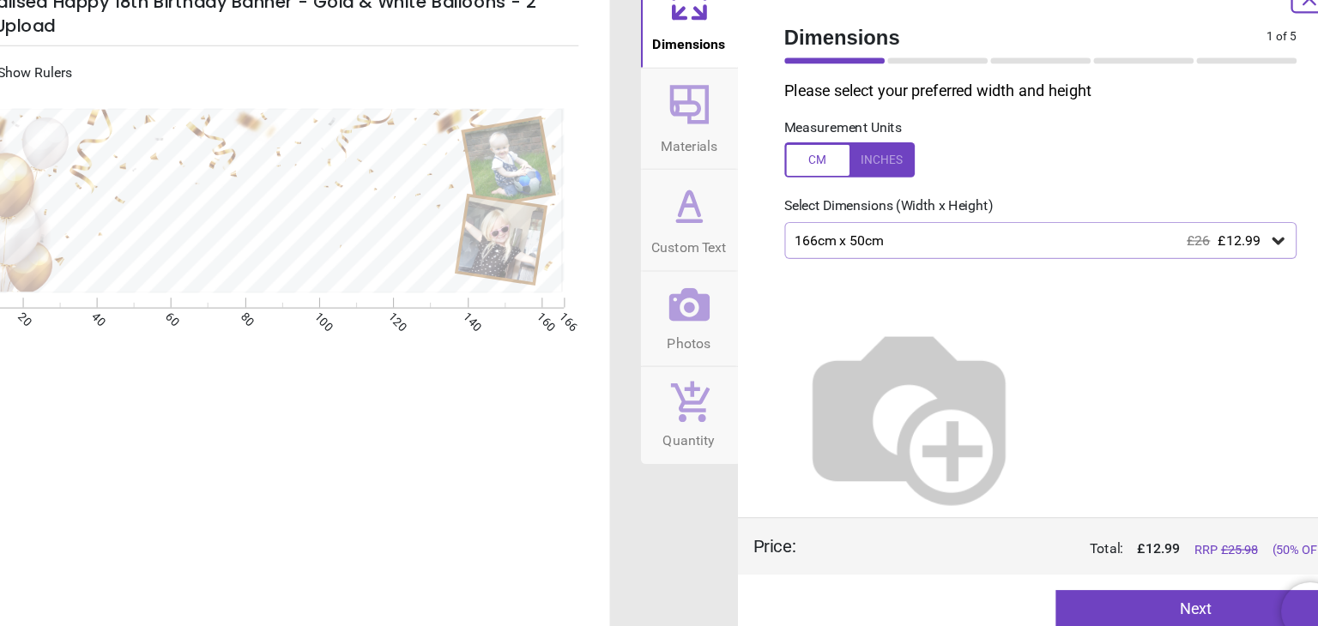
click at [1128, 259] on div "166cm x 50cm £26 £12.99" at bounding box center [1028, 256] width 420 height 15
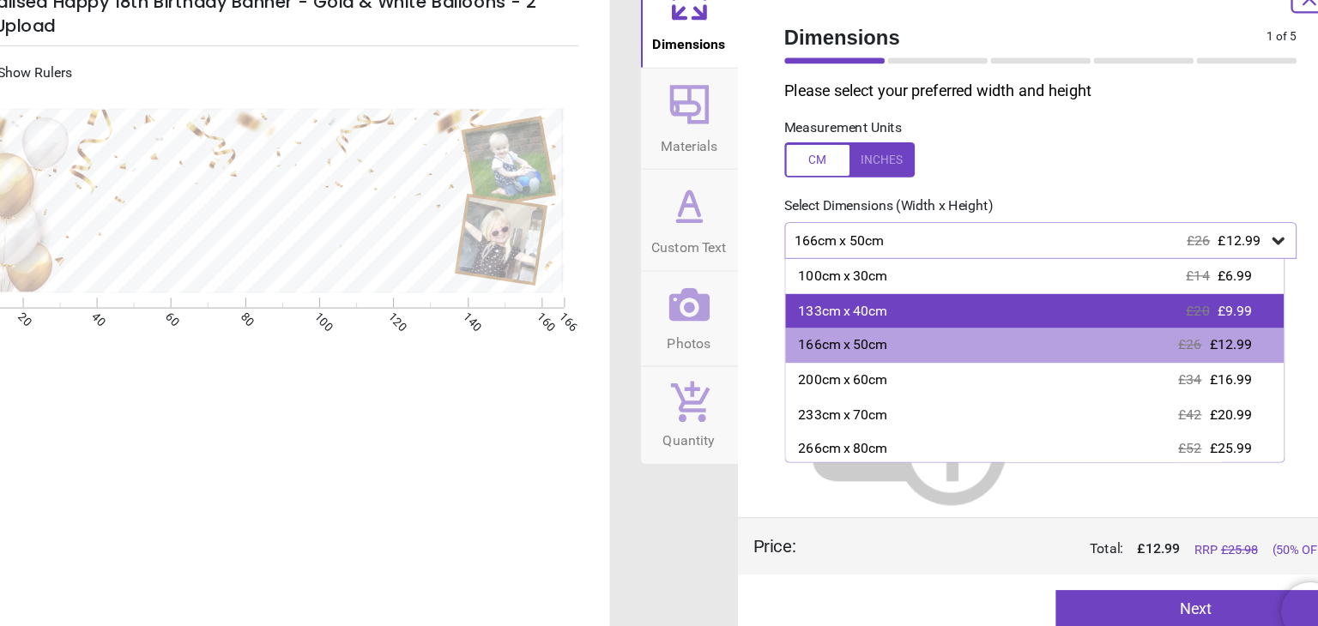
click at [1073, 310] on div "133cm x 40cm £20 £9.99" at bounding box center [1031, 318] width 440 height 31
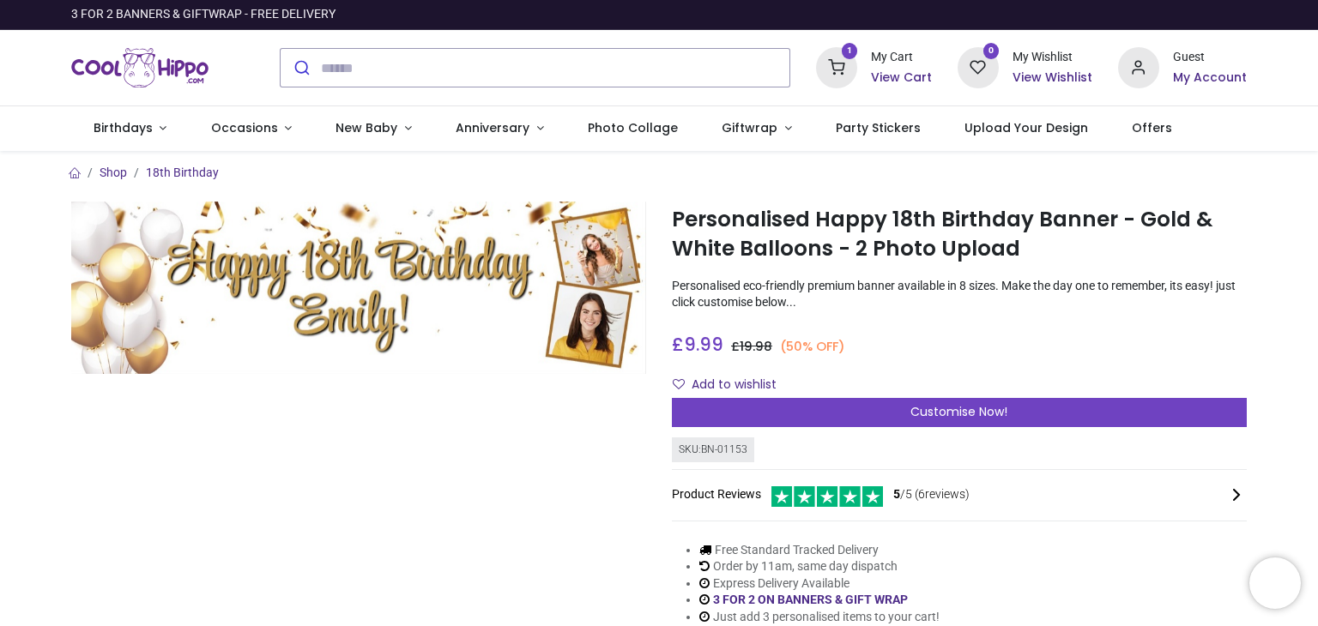
click at [896, 76] on h6 "View Cart" at bounding box center [901, 77] width 61 height 17
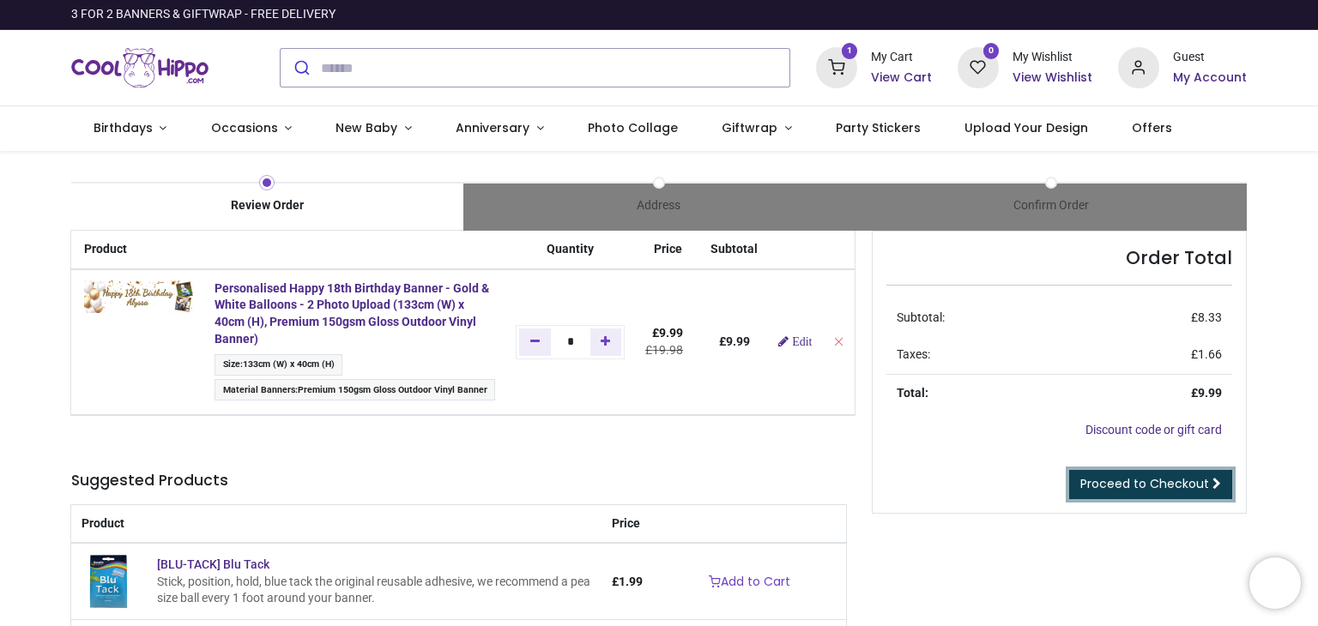
click at [1217, 483] on span at bounding box center [1216, 484] width 9 height 12
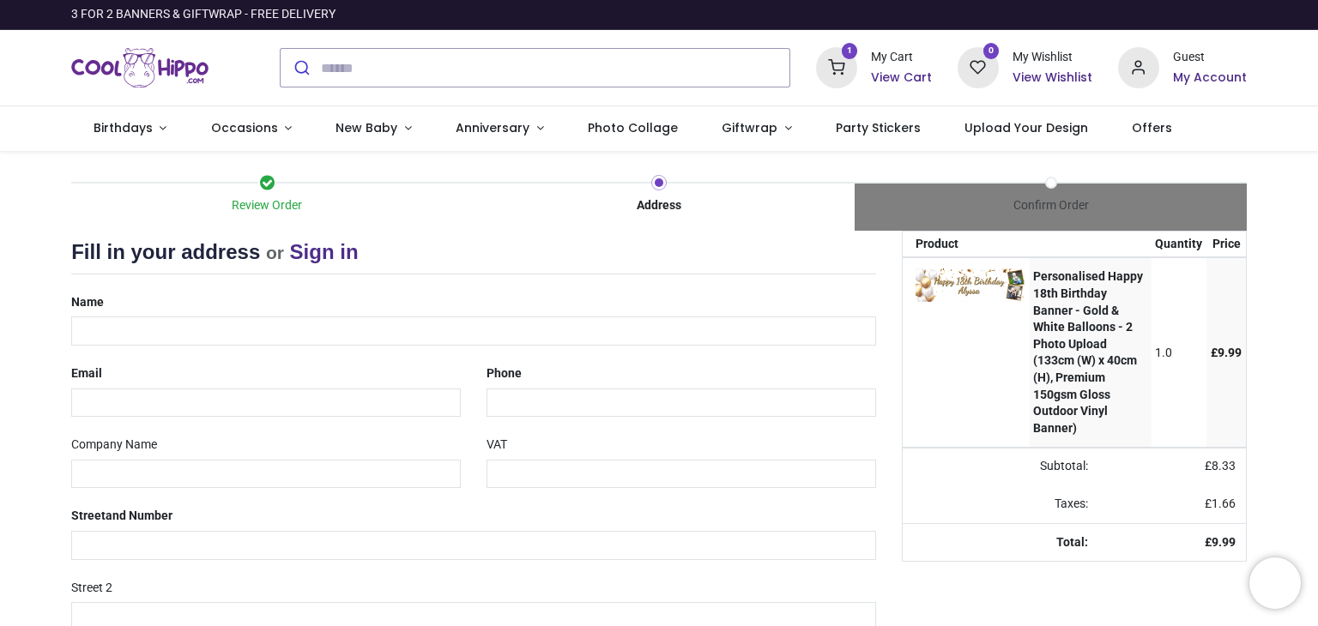
select select "***"
click at [404, 327] on input "text" at bounding box center [473, 331] width 805 height 29
type input "**********"
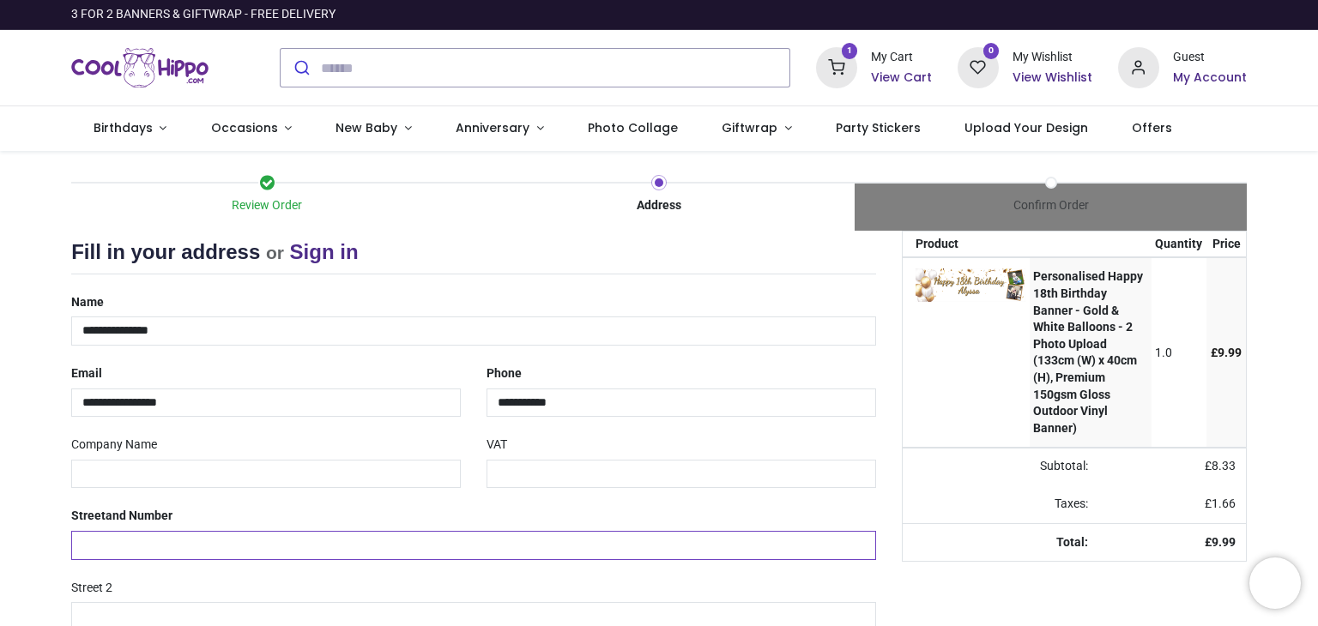
type input "**********"
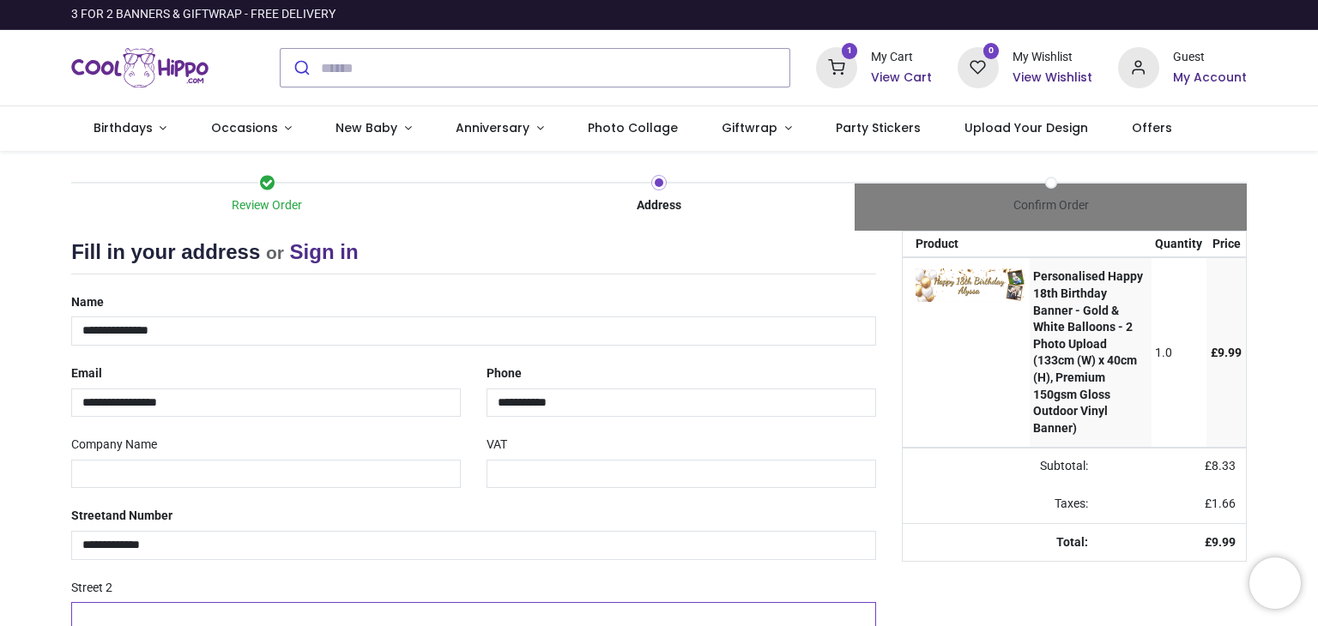
type input "**********"
type input "*****"
type input "*******"
drag, startPoint x: 1314, startPoint y: 136, endPoint x: 1317, endPoint y: 187, distance: 51.5
click at [1317, 187] on div "Login • Register Birthdays Milestone Birthday 1531 products 225" at bounding box center [659, 313] width 1318 height 626
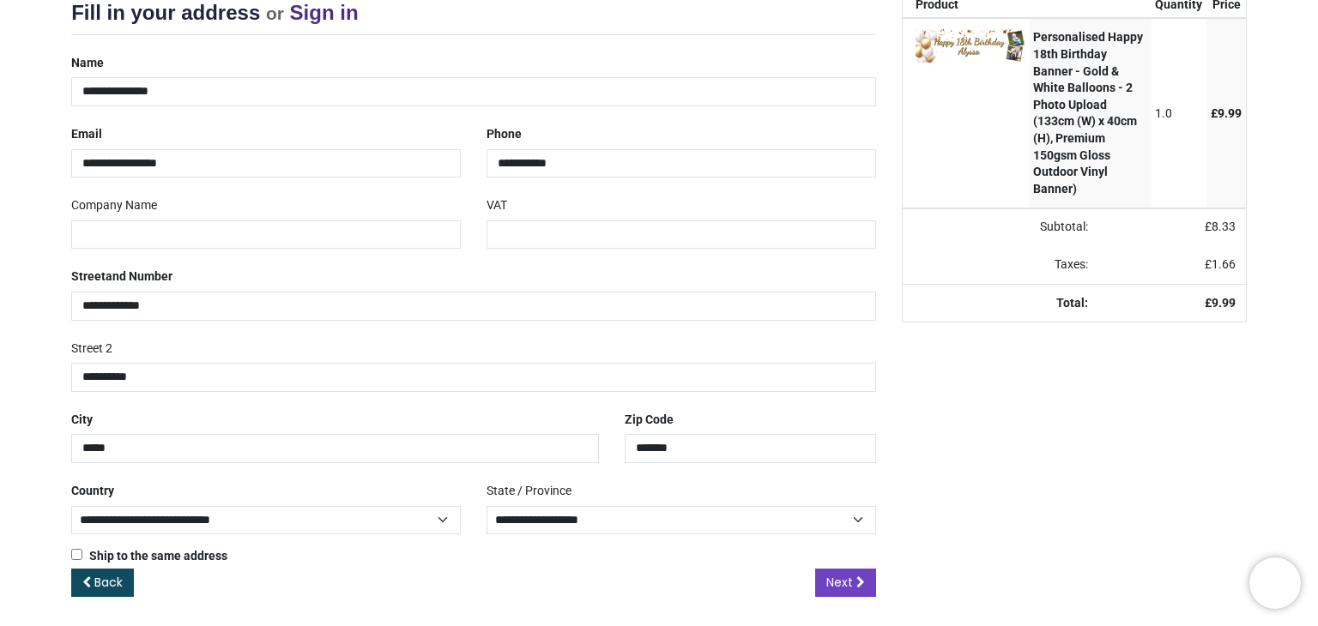
scroll to position [242, 0]
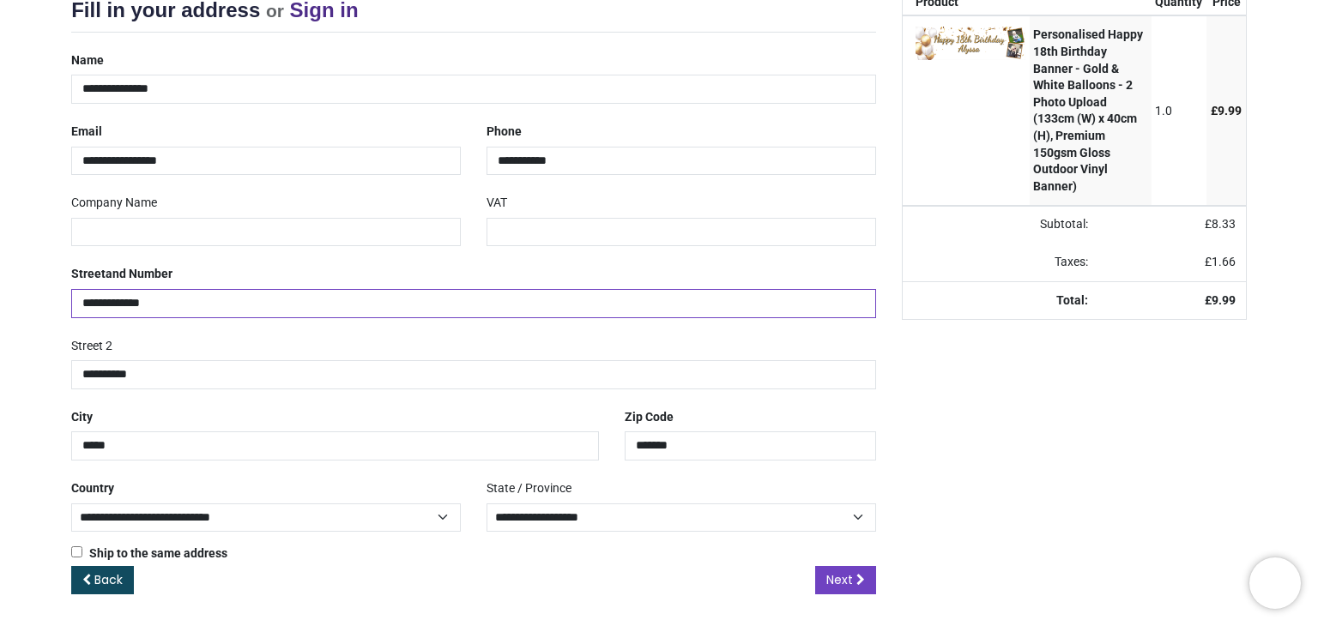
drag, startPoint x: 173, startPoint y: 307, endPoint x: 1, endPoint y: 309, distance: 172.4
click at [1, 309] on div "Review Order Address Confirm Order Your order: £ 9.99 Product Price 0" at bounding box center [659, 269] width 1318 height 721
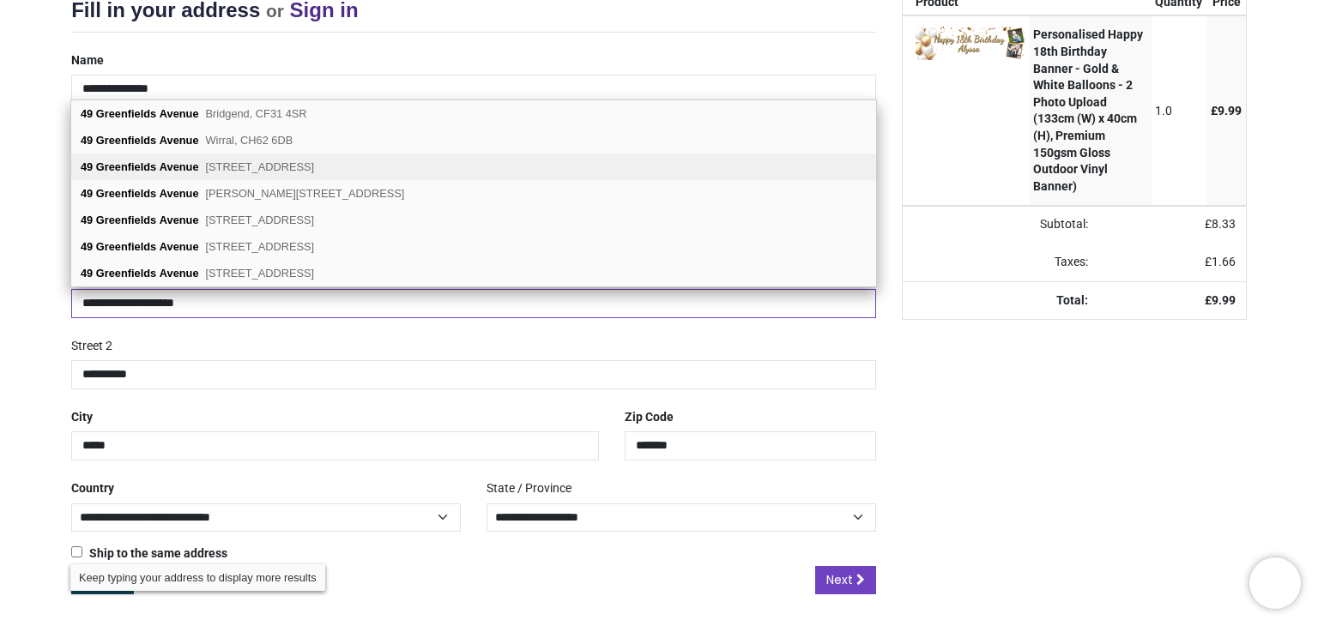
type input "**********"
click at [242, 169] on span "Shavington, Crewe, CW2 5HE" at bounding box center [260, 166] width 109 height 13
type input "*******"
select select "***"
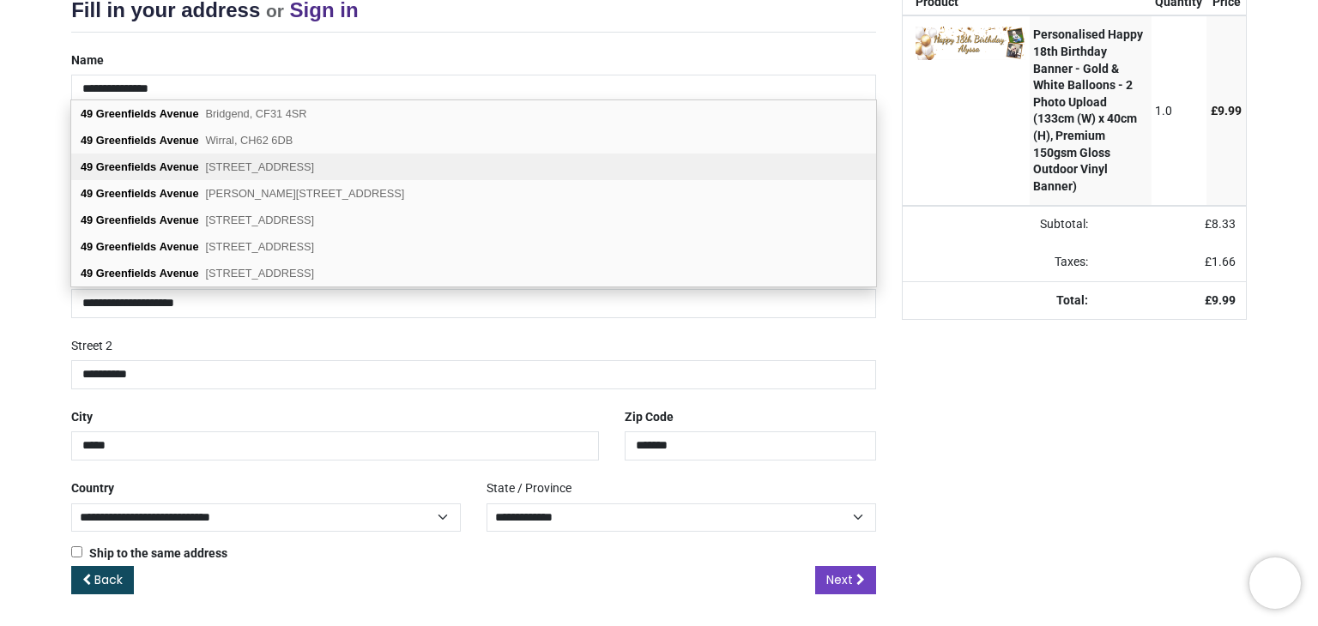
click at [242, 166] on span "Shavington, Crewe, CW2 5HE" at bounding box center [260, 166] width 109 height 13
select select "***"
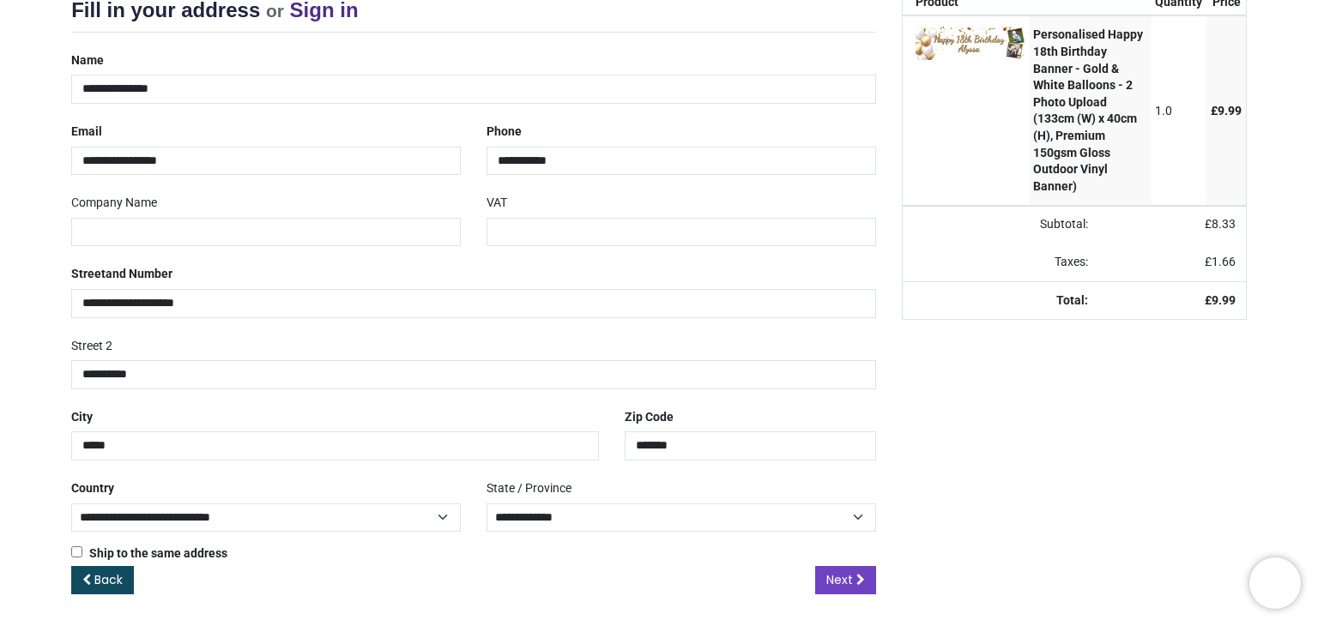
click at [958, 381] on div "Your order: £ 9.99 Product Quantity Price Personalised Happy 18th Birthday Bann…" at bounding box center [1074, 305] width 371 height 633
click at [864, 584] on link "Next" at bounding box center [845, 580] width 61 height 29
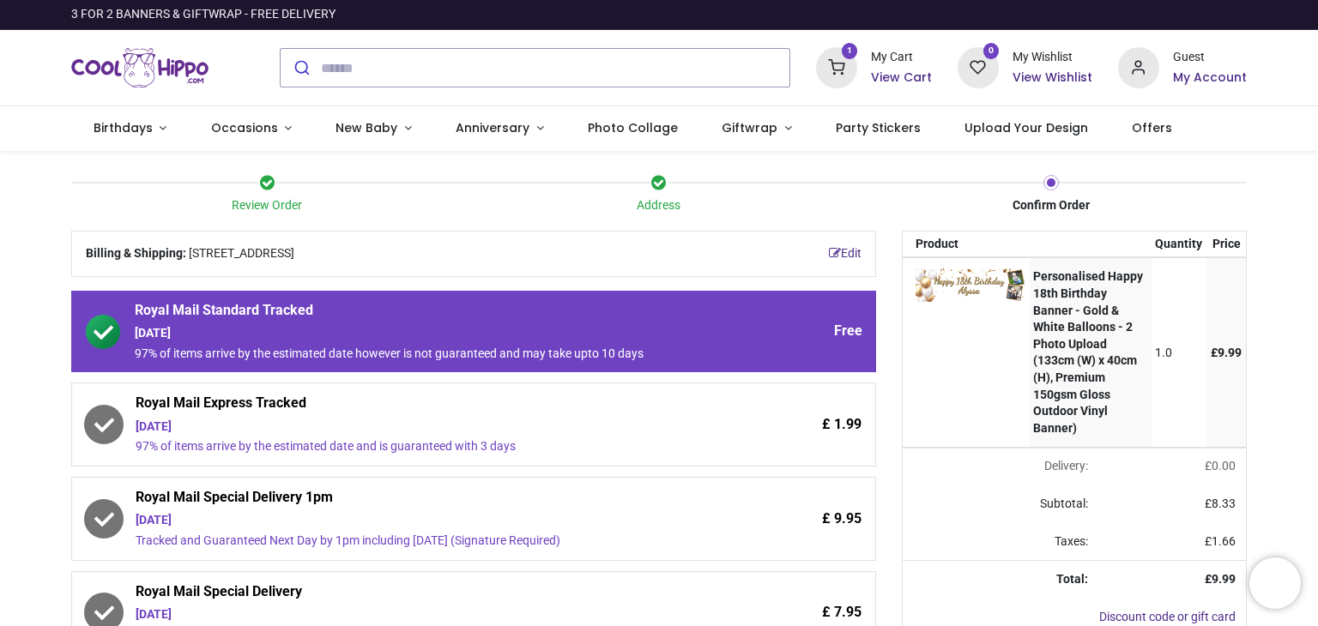
click at [757, 445] on div "£ 1.99" at bounding box center [788, 425] width 145 height 62
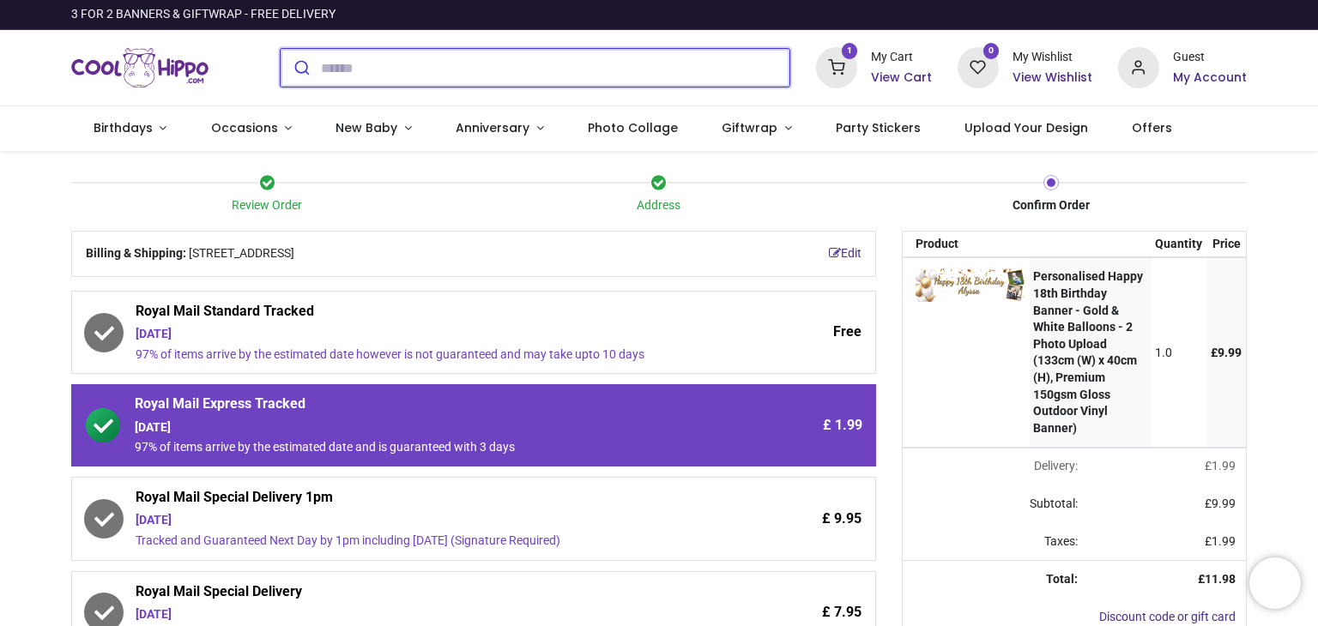
click at [436, 77] on input "search" at bounding box center [555, 68] width 468 height 38
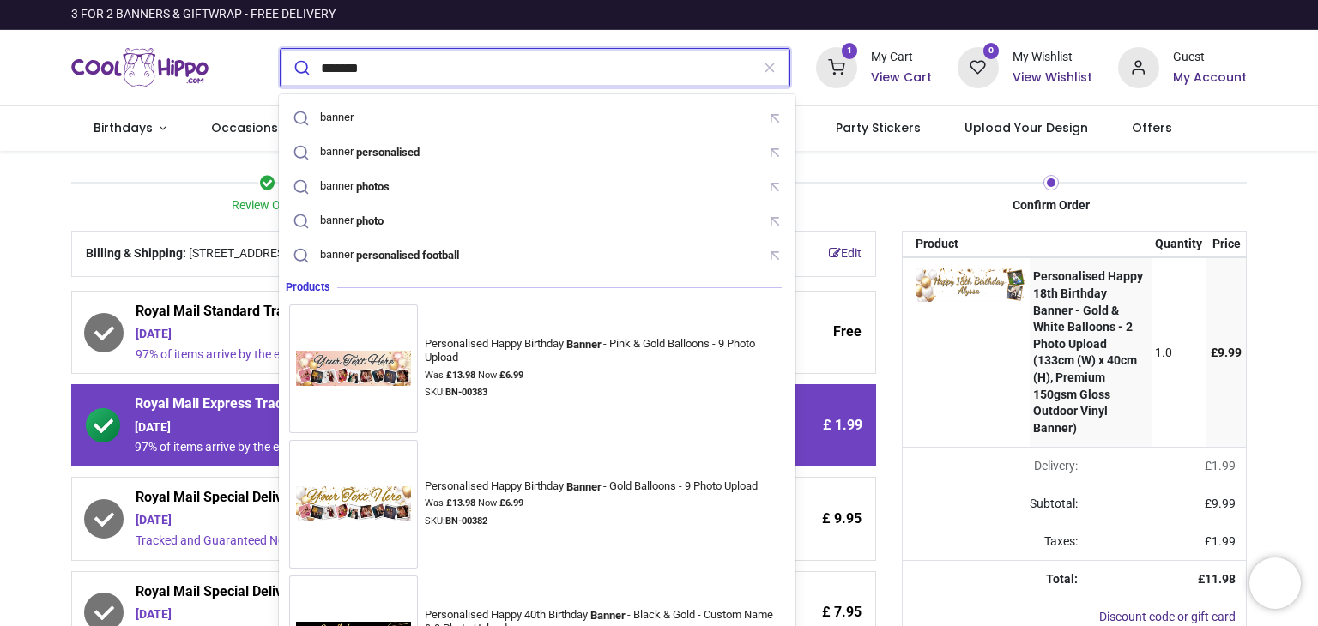
type input "*******"
click at [280, 49] on button "submit" at bounding box center [300, 68] width 40 height 38
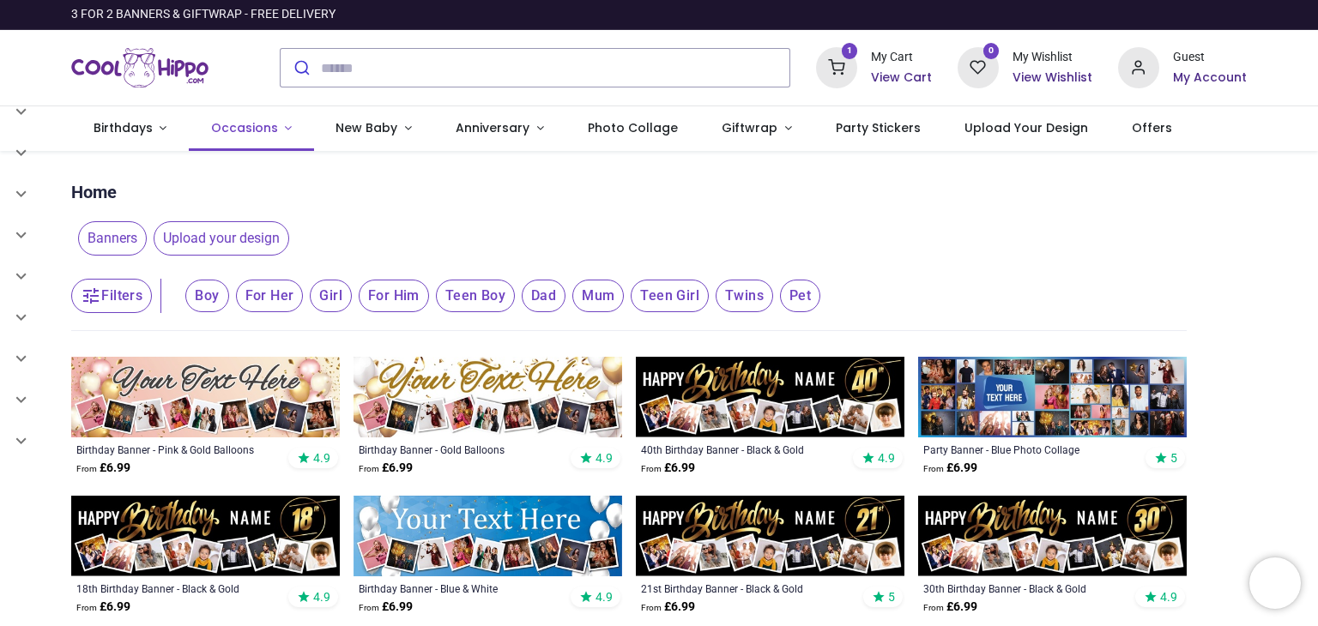
click at [281, 127] on link "Occasions" at bounding box center [251, 128] width 125 height 45
click at [157, 130] on link "Birthdays" at bounding box center [130, 128] width 118 height 45
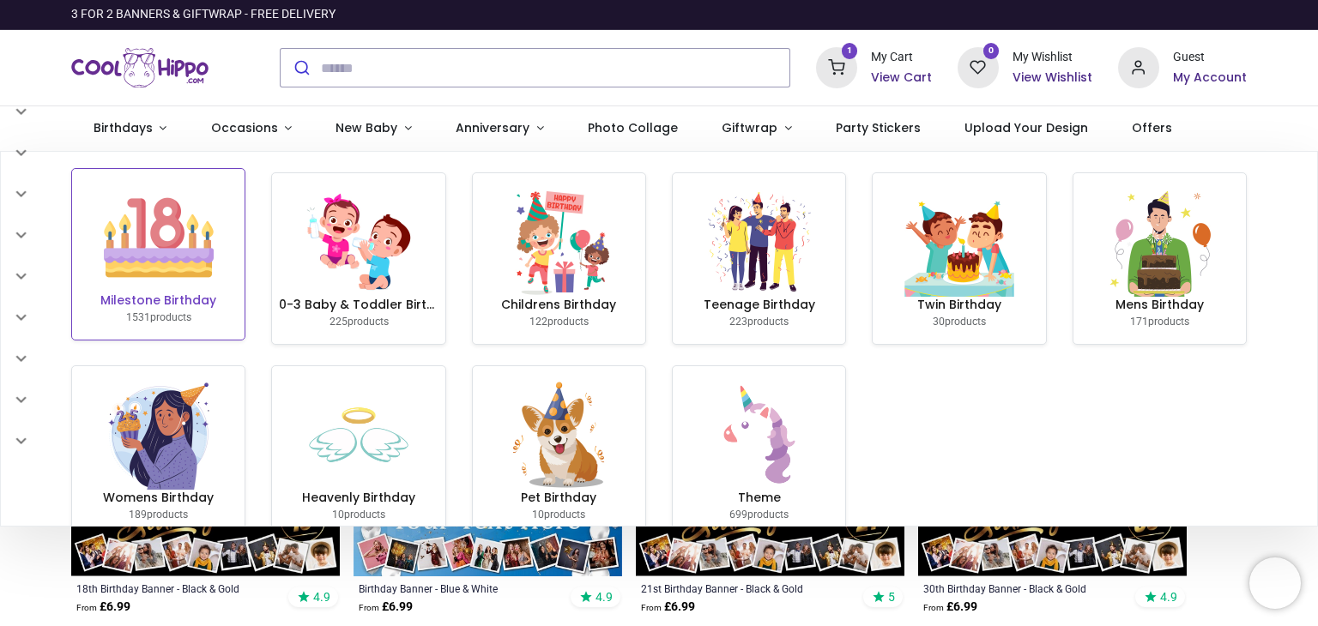
click at [177, 293] on h6 "Milestone Birthday" at bounding box center [158, 301] width 159 height 17
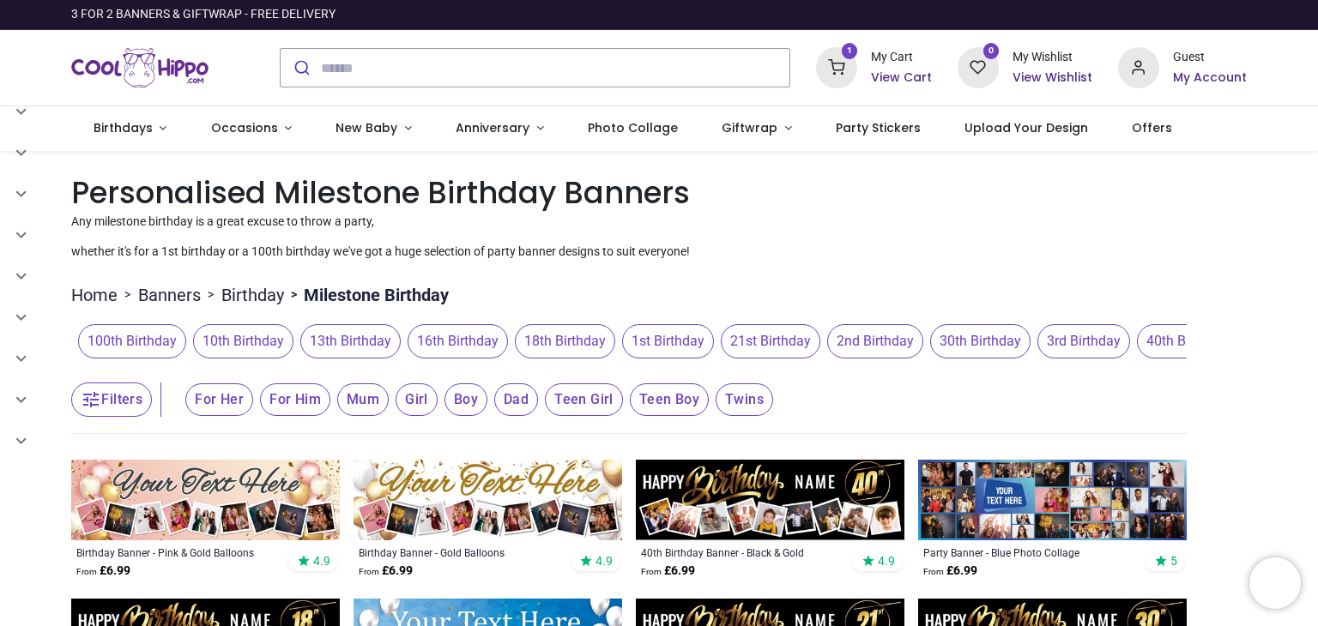
click at [577, 337] on span "18th Birthday" at bounding box center [565, 341] width 100 height 34
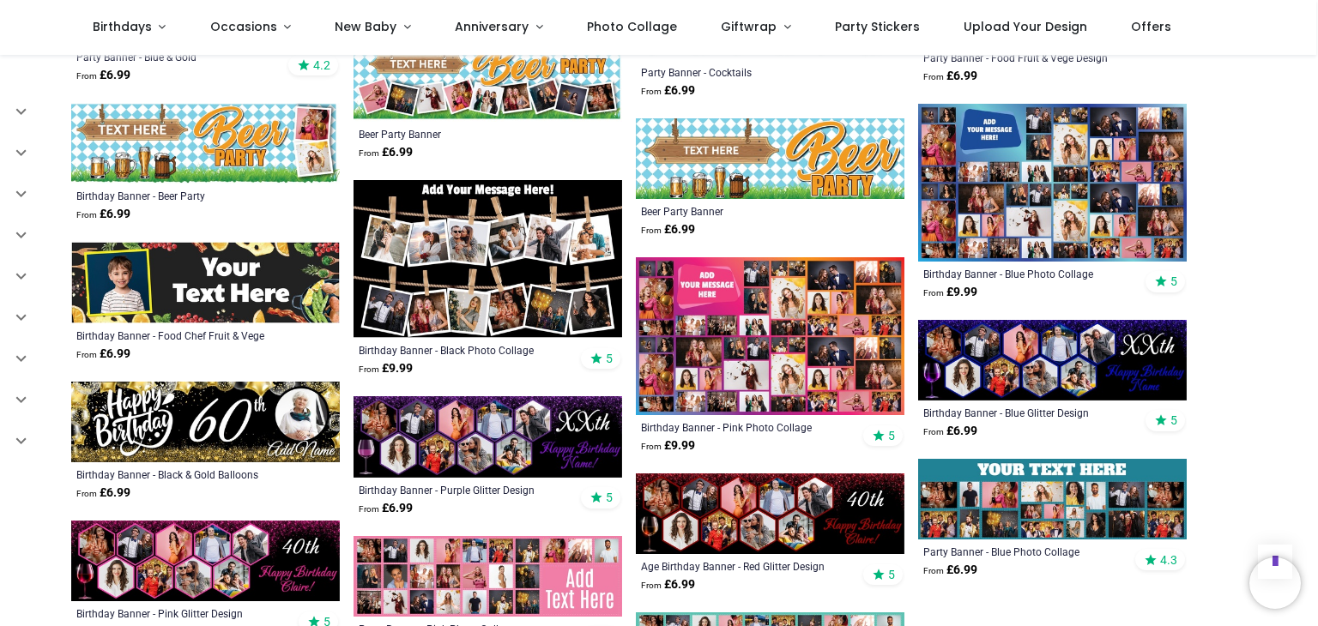
scroll to position [2769, 0]
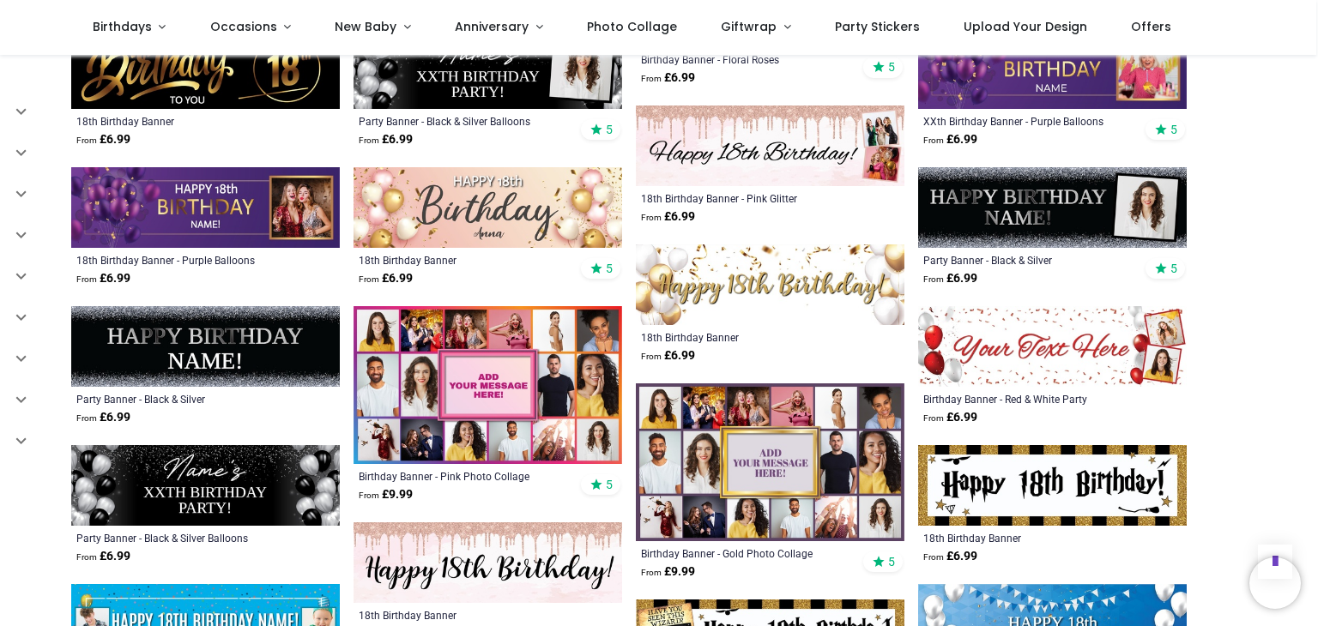
scroll to position [1161, 0]
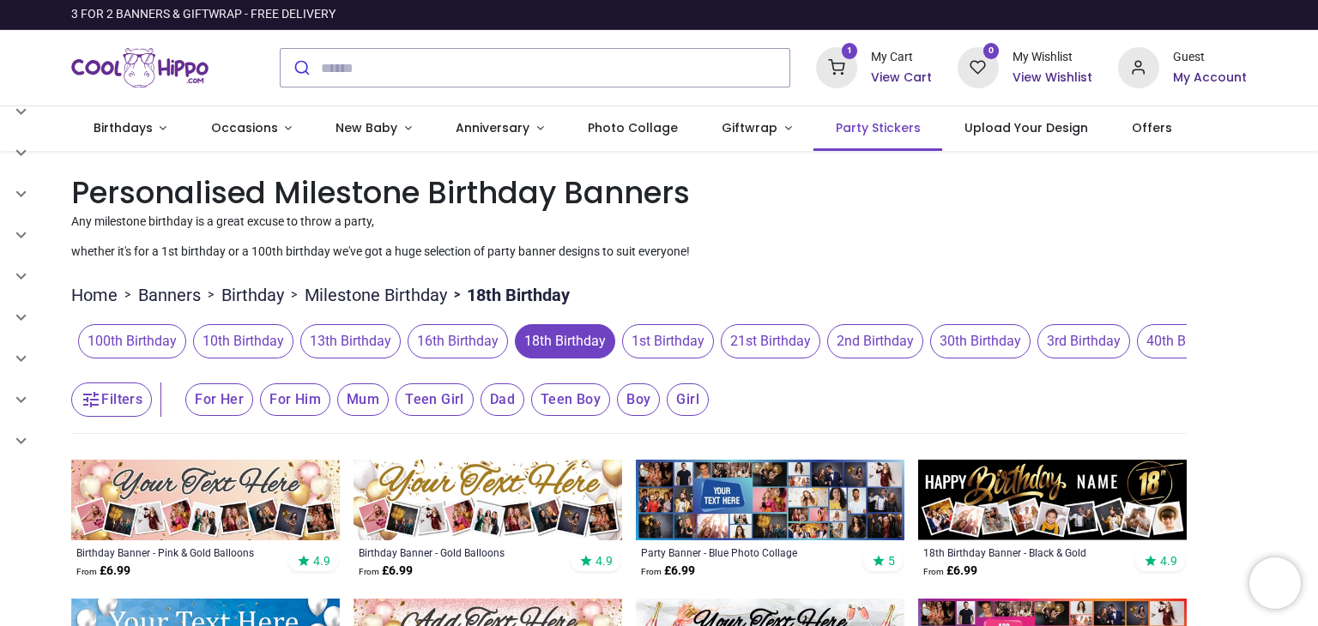
click at [835, 129] on span "Party Stickers" at bounding box center [877, 127] width 85 height 17
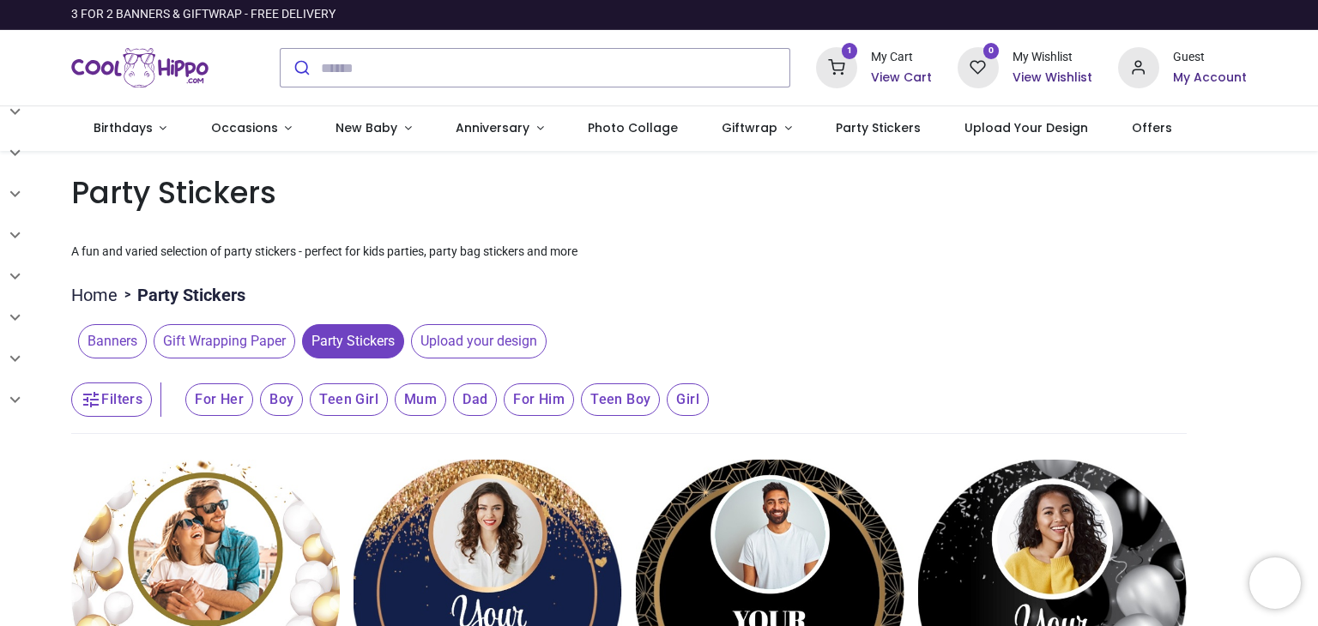
click at [916, 80] on h6 "View Cart" at bounding box center [901, 77] width 61 height 17
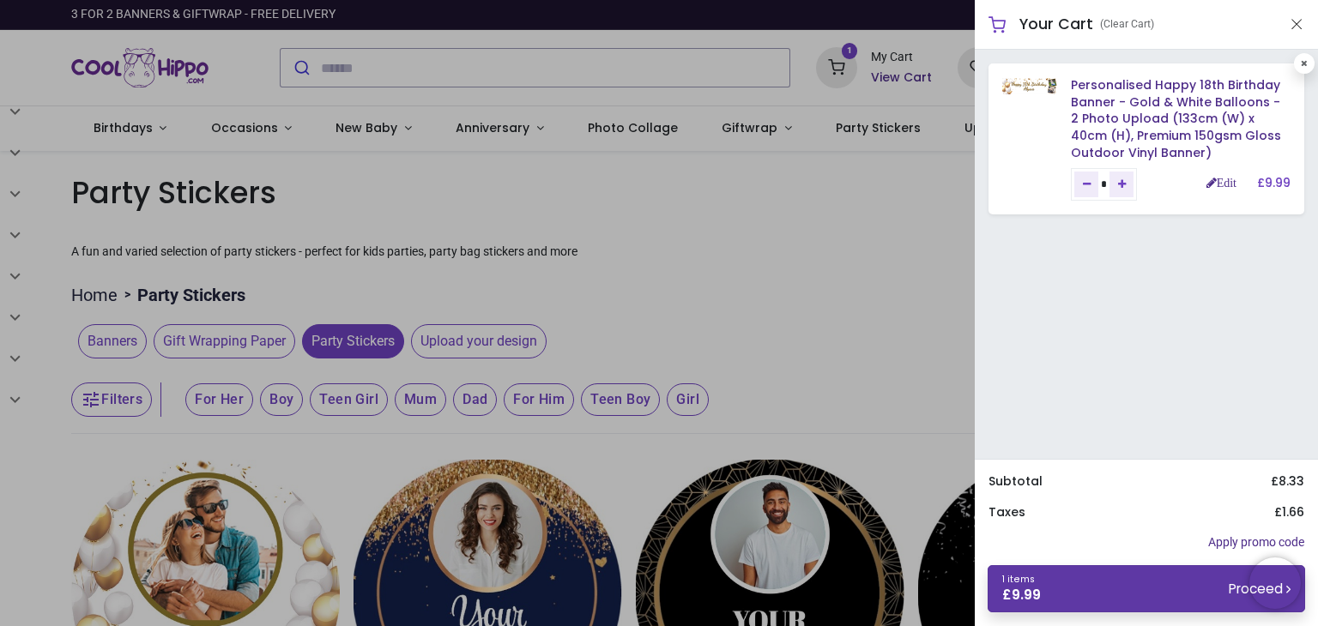
click at [1084, 586] on link "1 items £ 9.99 Proceed" at bounding box center [1145, 588] width 317 height 47
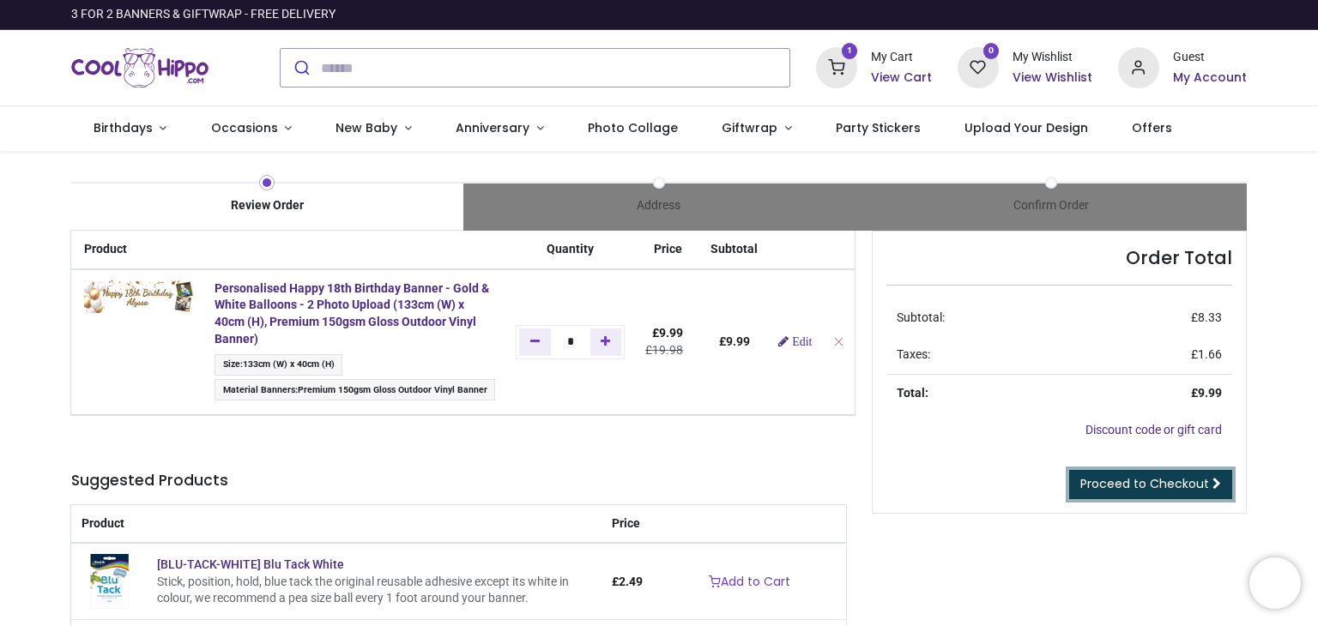
click at [1173, 488] on span "Proceed to Checkout" at bounding box center [1144, 483] width 129 height 17
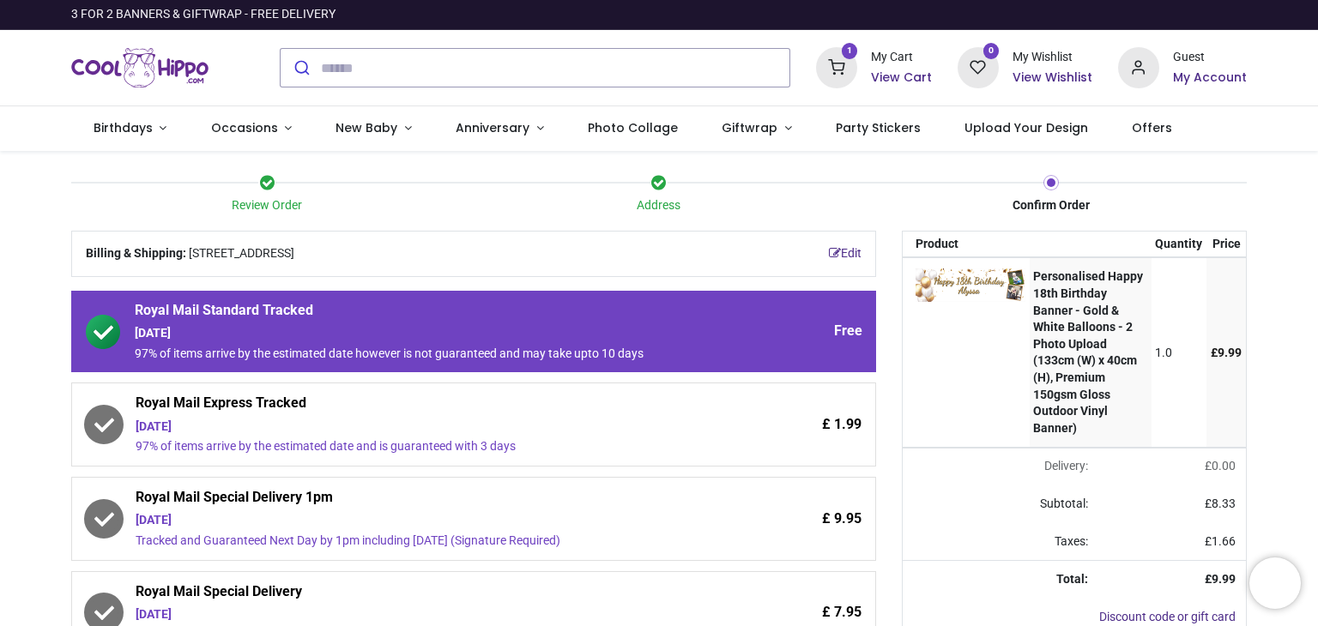
click at [780, 440] on div "£ 1.99" at bounding box center [788, 425] width 145 height 62
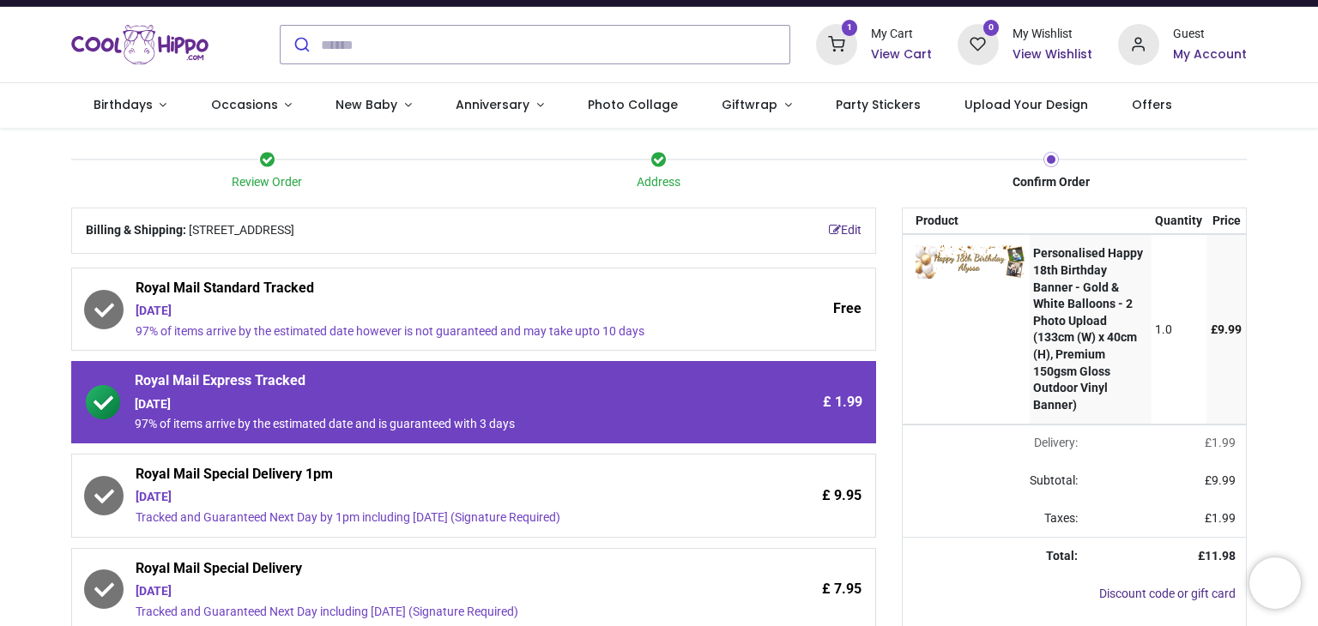
scroll to position [24, 0]
